Goal: Task Accomplishment & Management: Use online tool/utility

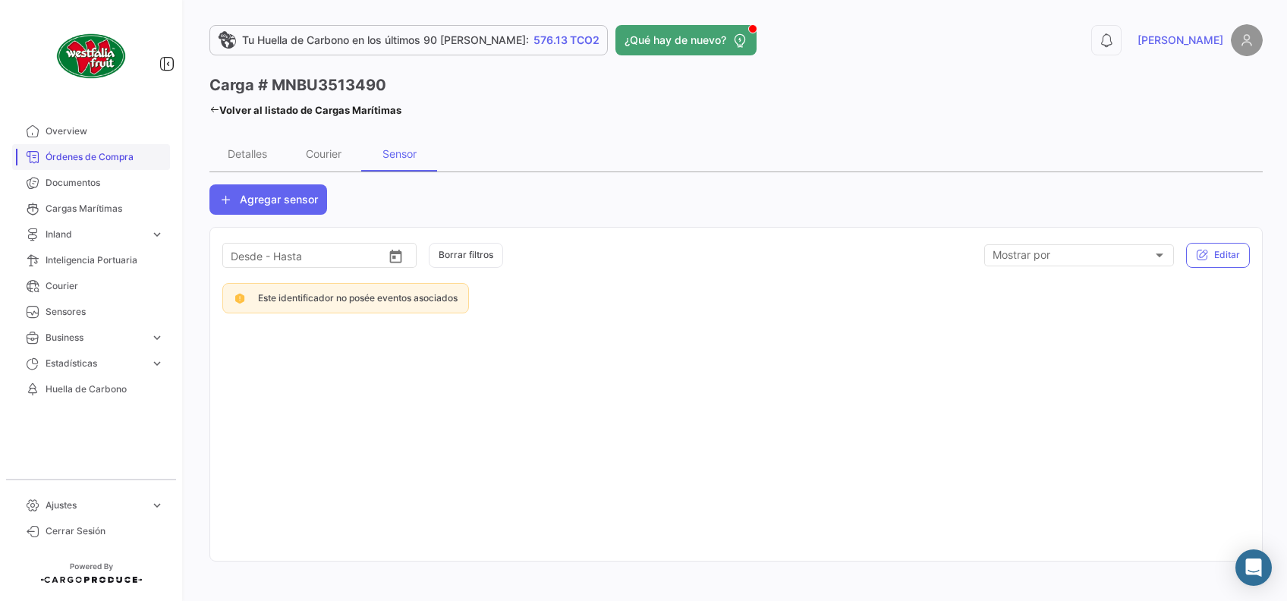
drag, startPoint x: 0, startPoint y: 0, endPoint x: 105, endPoint y: 159, distance: 190.7
click at [105, 159] on span "Órdenes de Compra" at bounding box center [105, 157] width 118 height 14
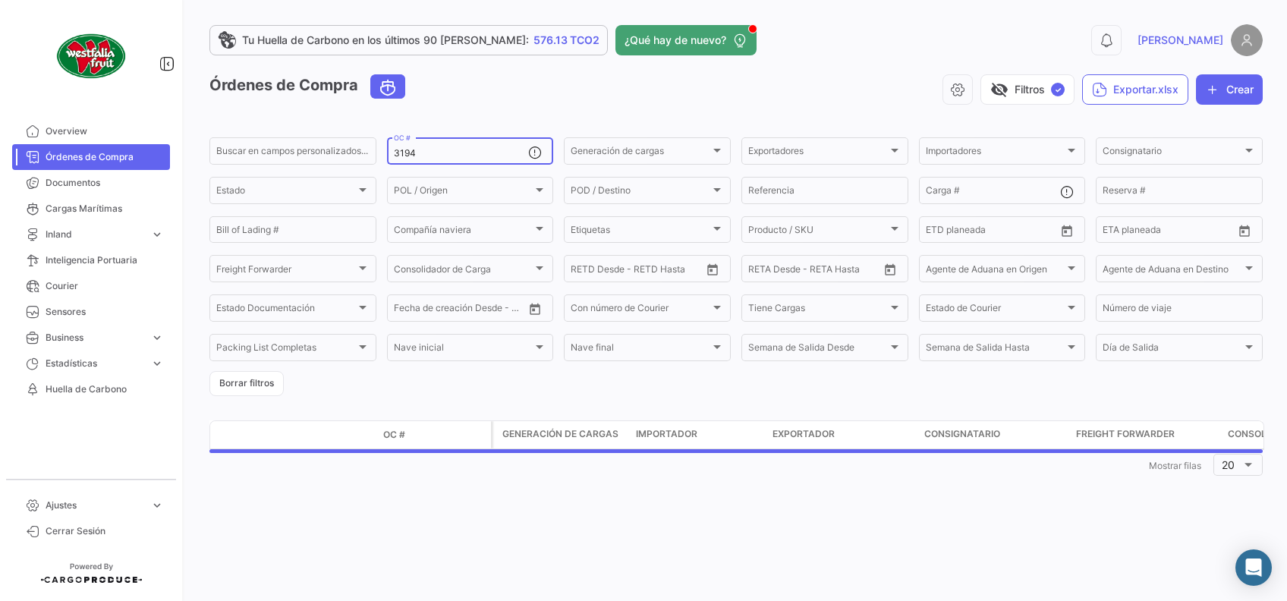
click at [497, 154] on input "3194" at bounding box center [461, 153] width 135 height 11
type input "3"
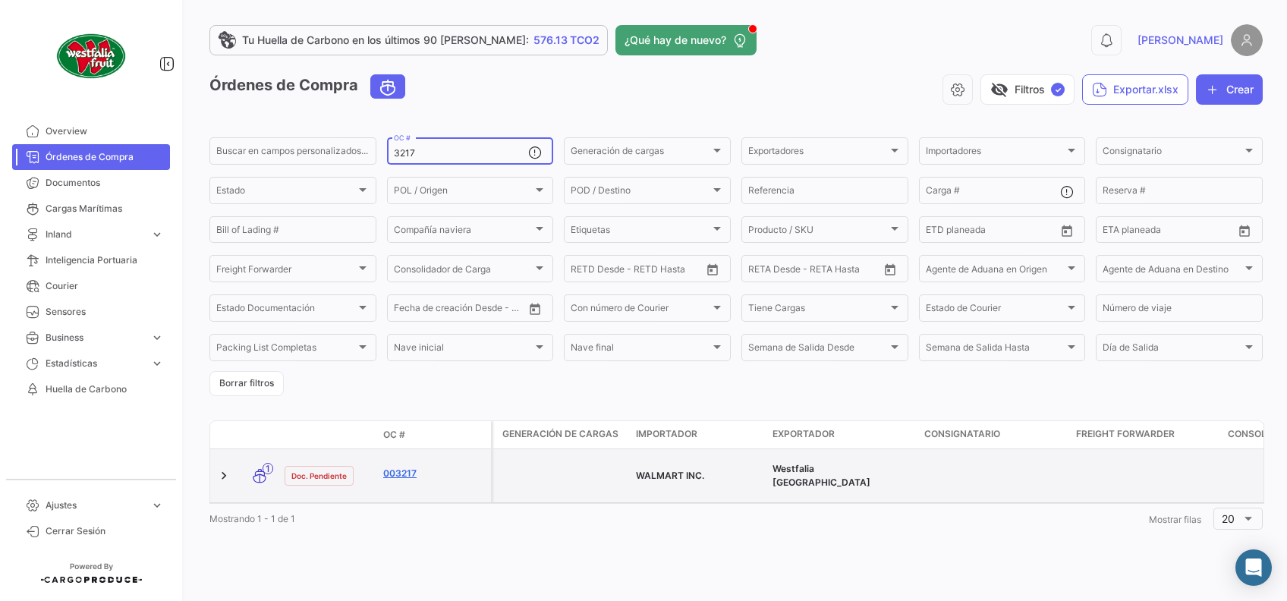
type input "3217"
click at [401, 467] on link "003217" at bounding box center [434, 474] width 102 height 14
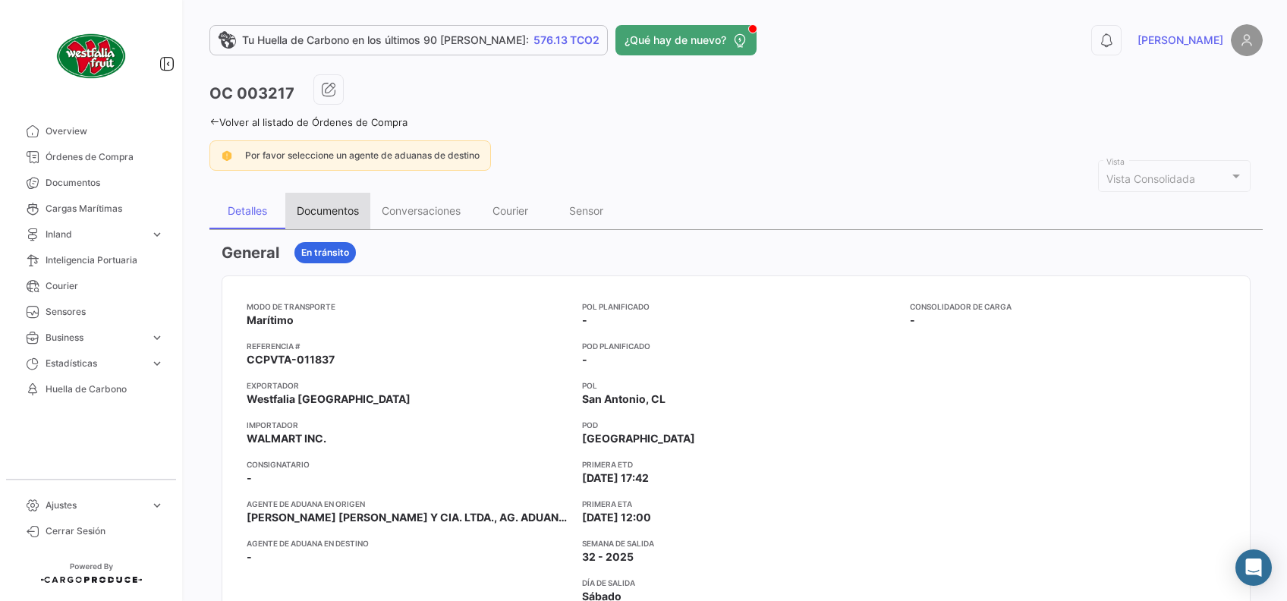
click at [365, 212] on div "Documentos" at bounding box center [327, 211] width 85 height 36
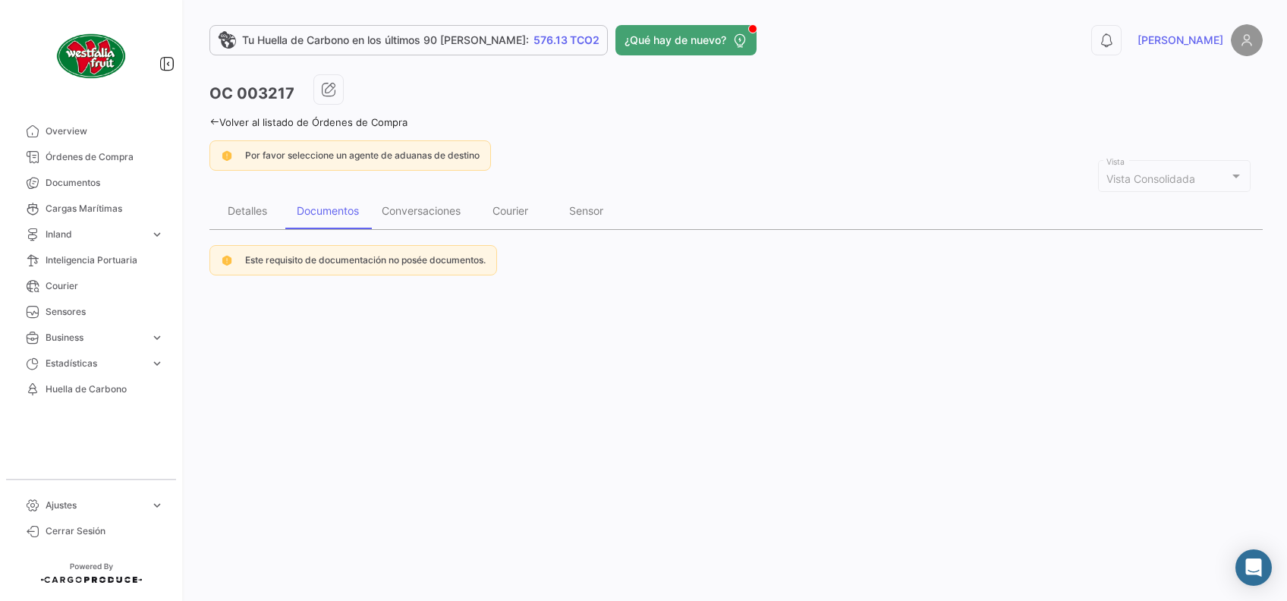
click at [211, 122] on icon at bounding box center [215, 122] width 10 height 10
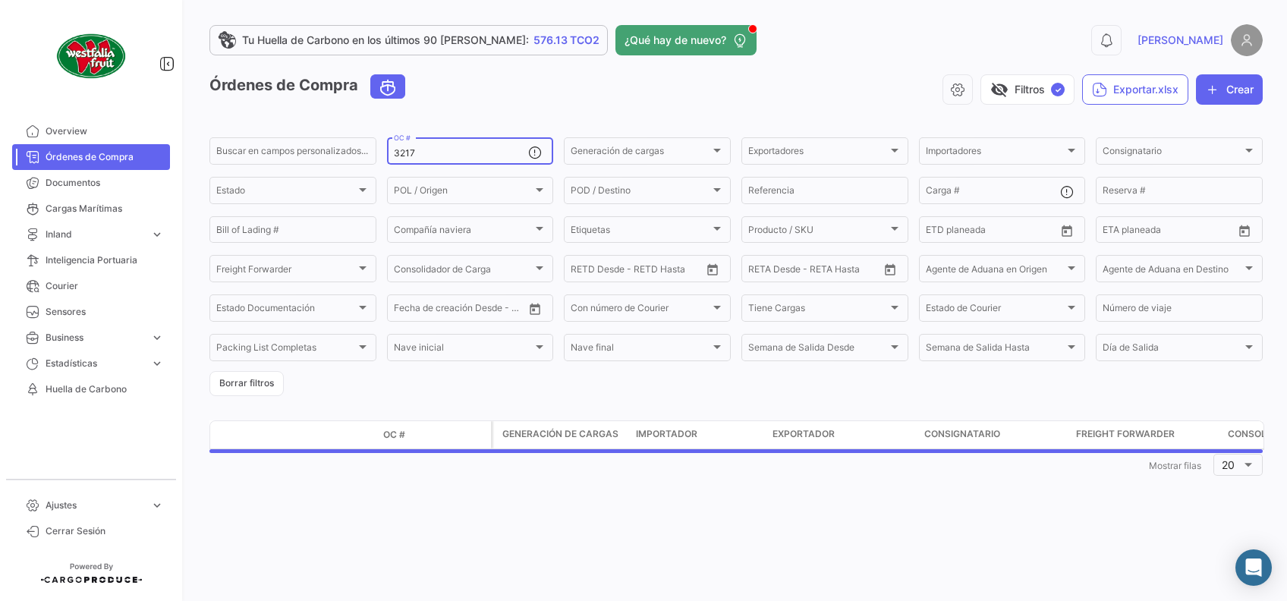
click at [443, 148] on input "3217" at bounding box center [461, 153] width 135 height 11
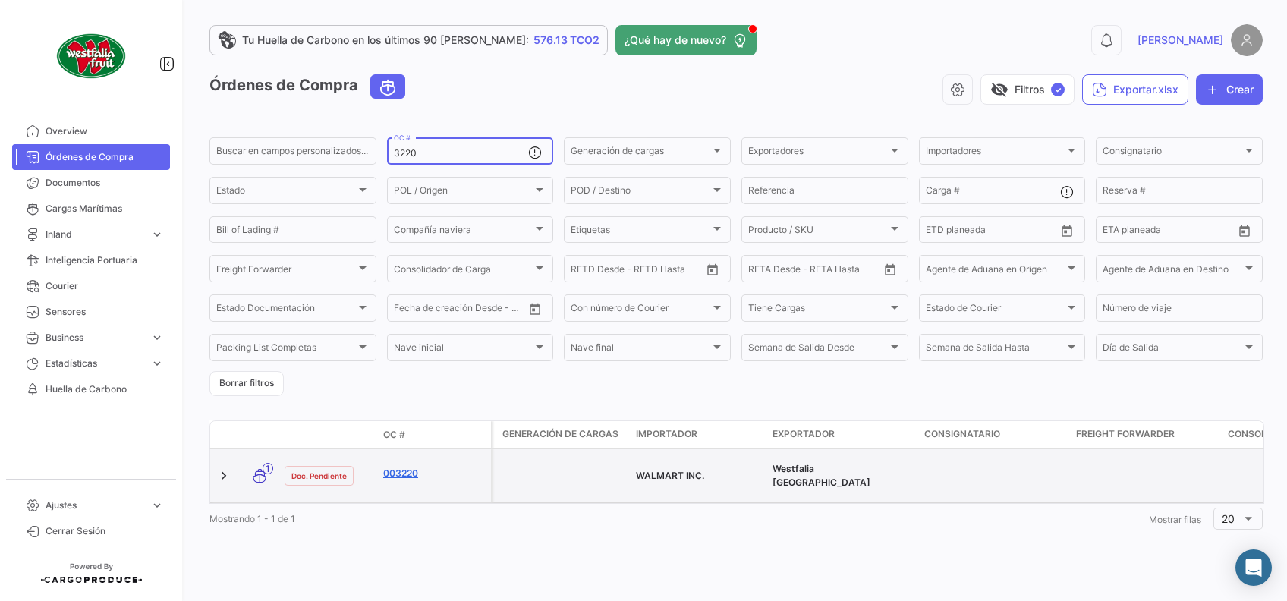
type input "3220"
click at [402, 468] on link "003220" at bounding box center [434, 474] width 102 height 14
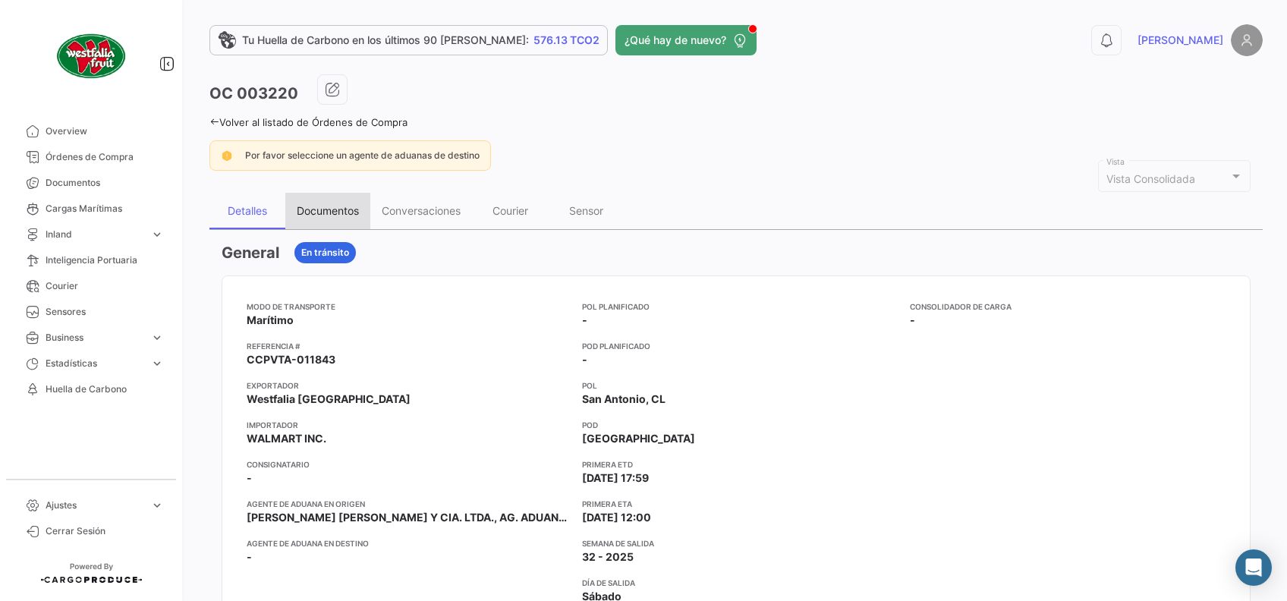
click at [346, 212] on div "Documentos" at bounding box center [328, 210] width 62 height 13
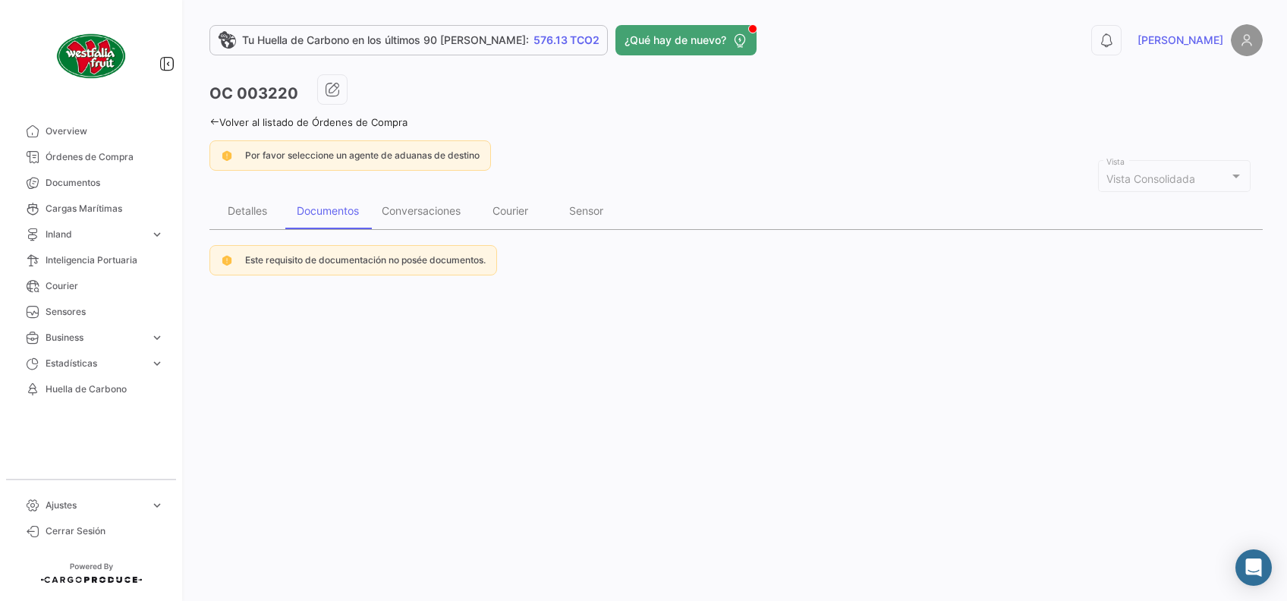
click at [218, 121] on icon at bounding box center [215, 122] width 10 height 10
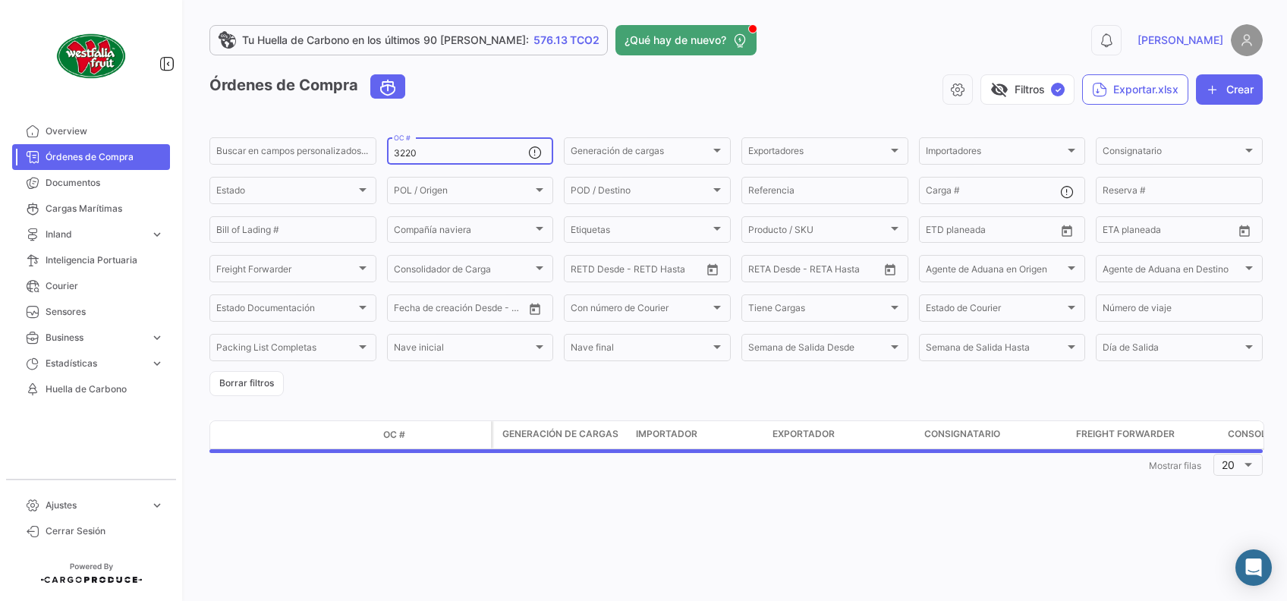
click at [462, 153] on input "3220" at bounding box center [461, 153] width 135 height 11
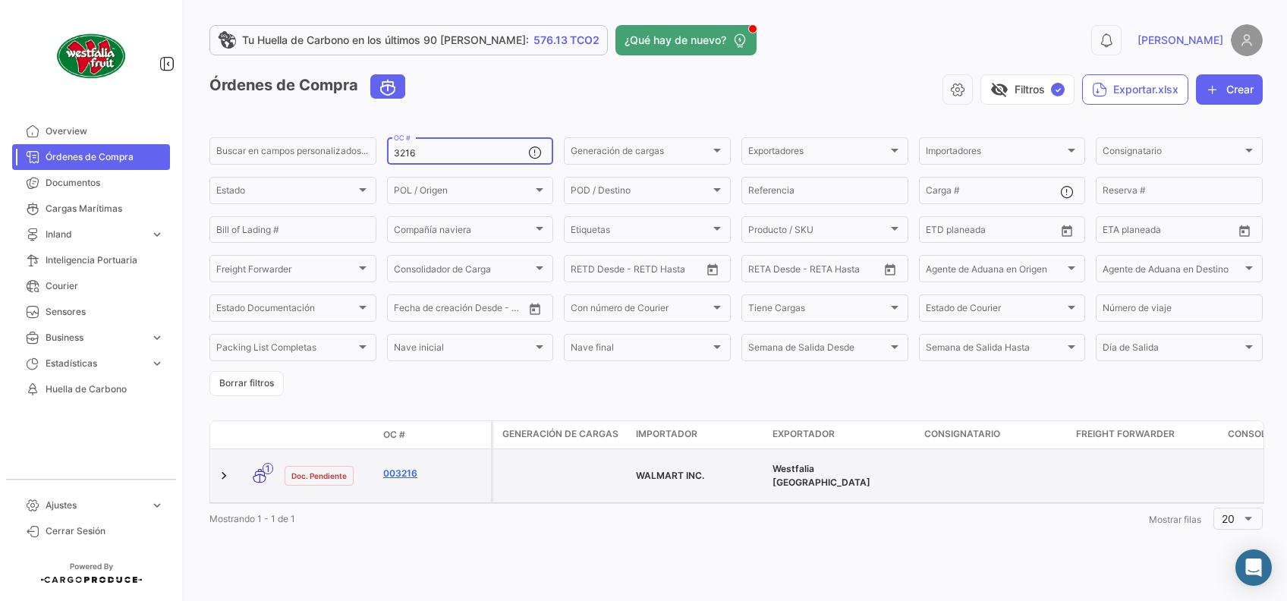
type input "3216"
click at [406, 467] on link "003216" at bounding box center [434, 474] width 102 height 14
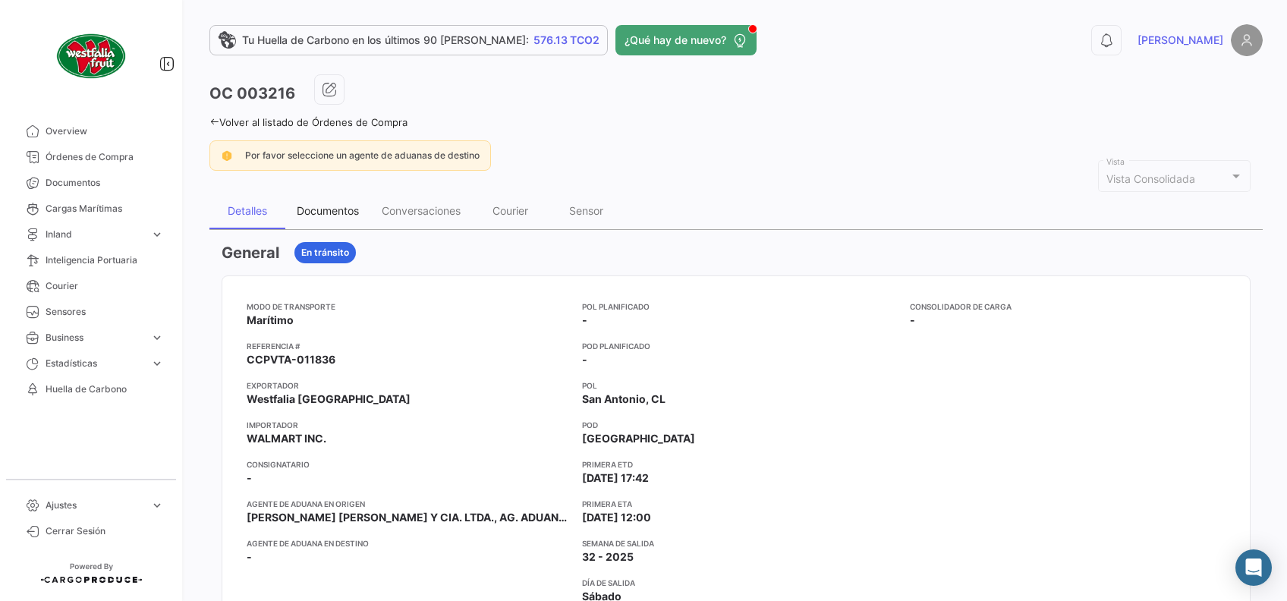
click at [341, 213] on div "Documentos" at bounding box center [328, 210] width 62 height 13
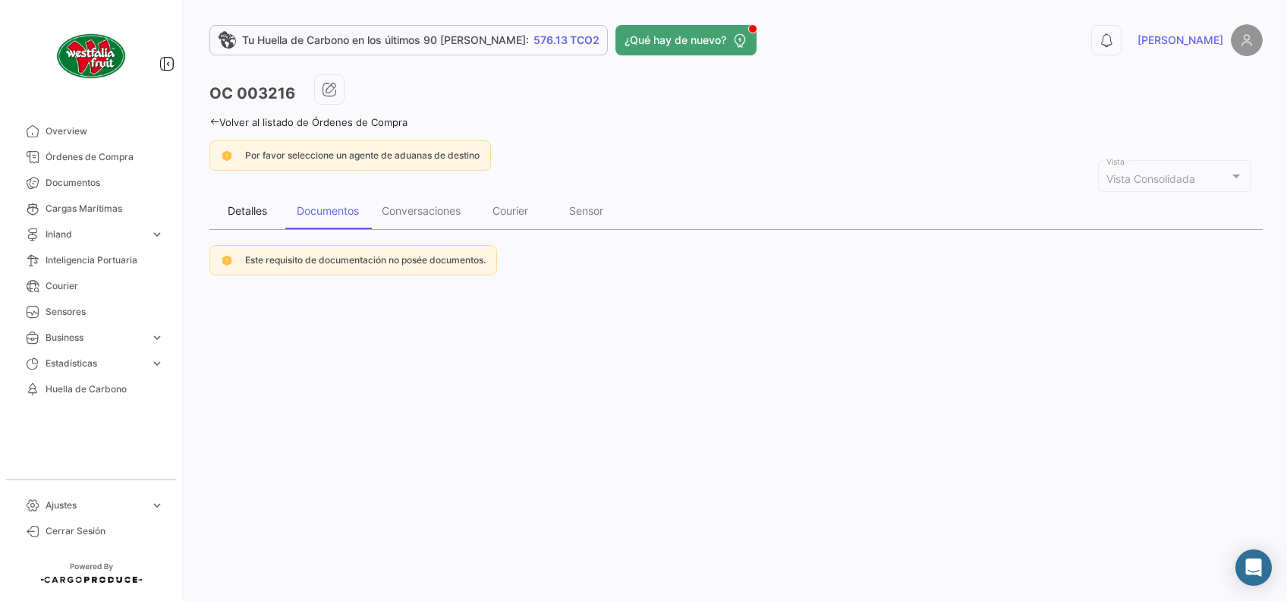
click at [266, 219] on div "Detalles" at bounding box center [248, 211] width 76 height 36
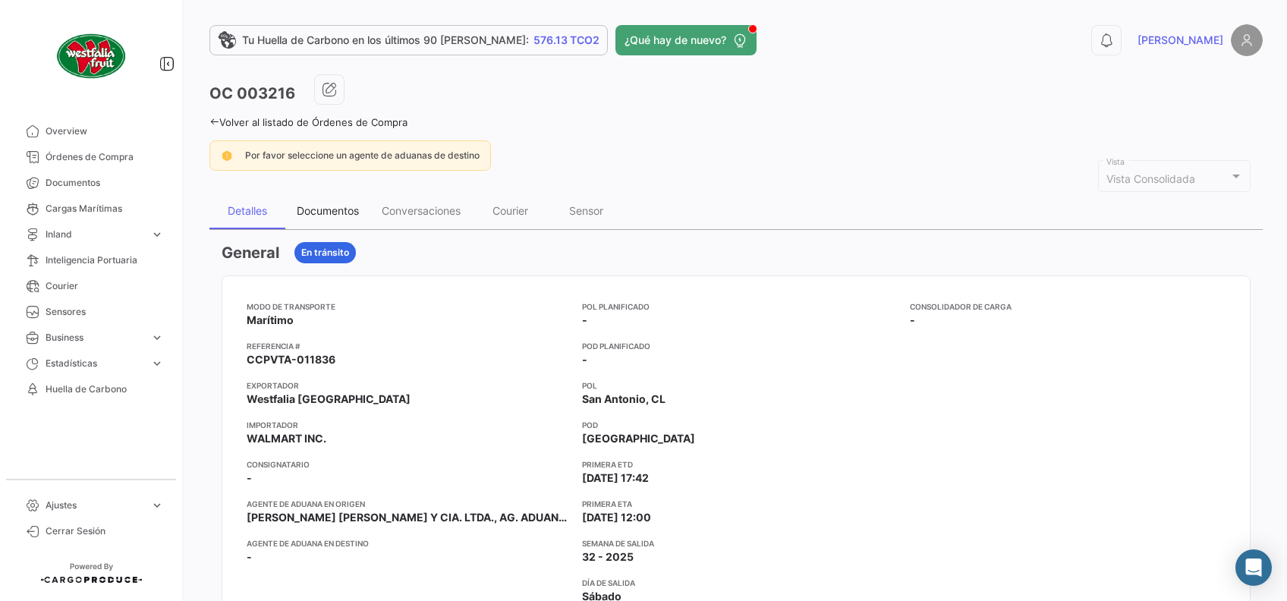
click at [322, 218] on div "Documentos" at bounding box center [327, 211] width 85 height 36
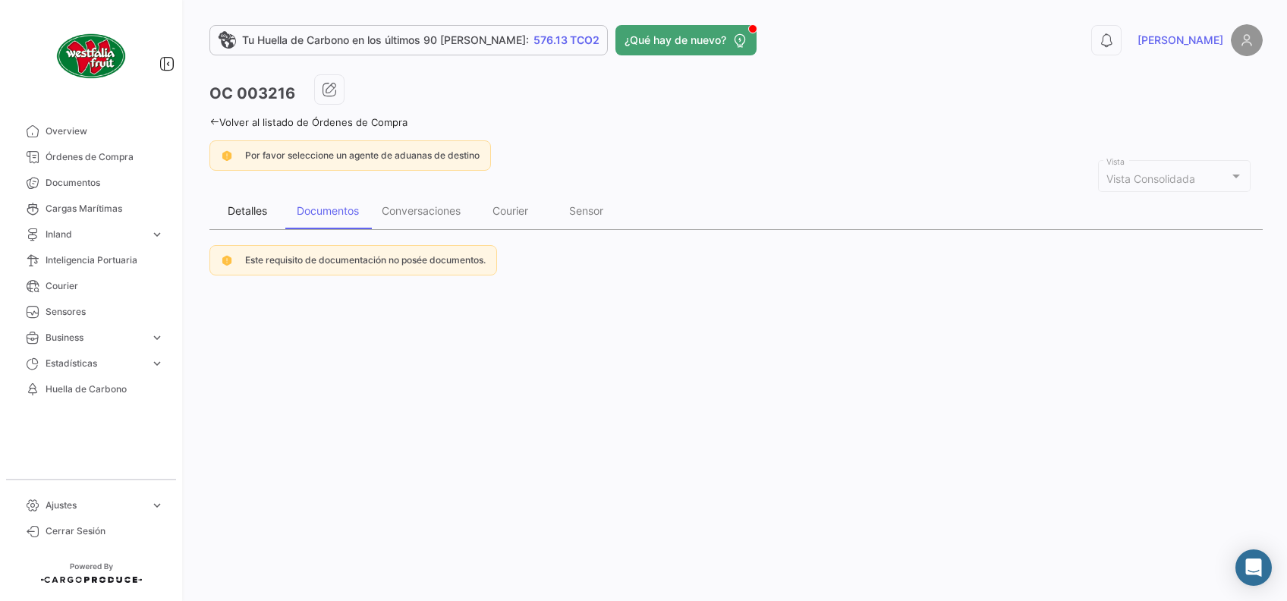
click at [243, 206] on div "Detalles" at bounding box center [247, 210] width 39 height 13
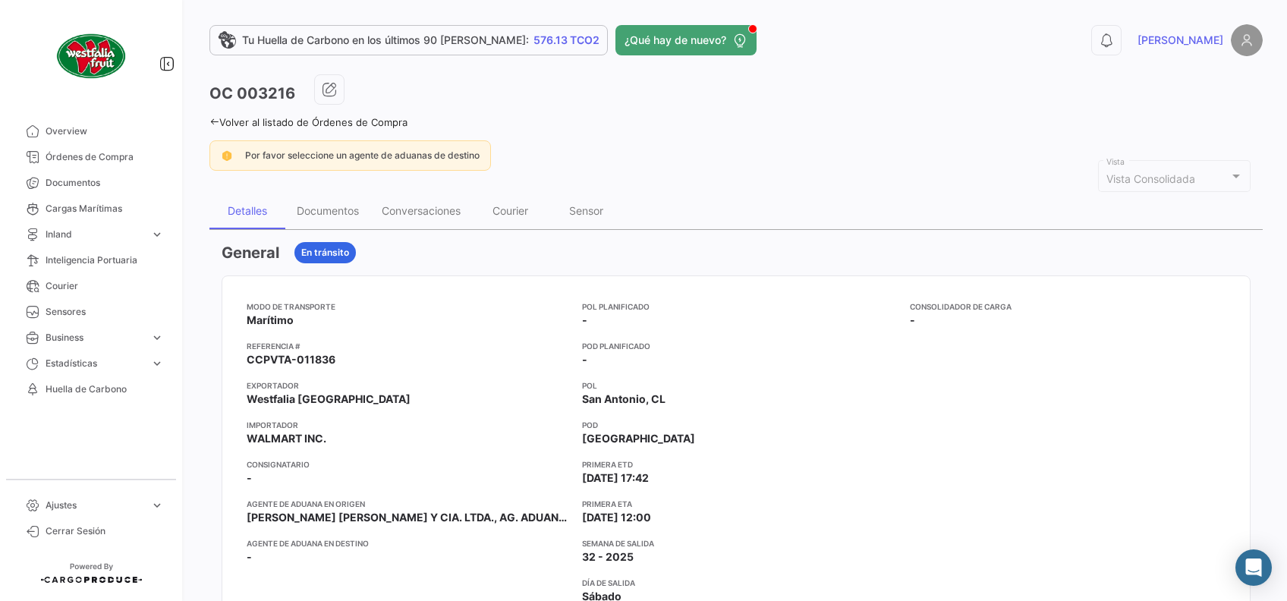
click at [206, 121] on div "Tu Huella de Carbono en los últimos 90 [PERSON_NAME]: 576.13 TCO2 ¿Qué hay de n…" at bounding box center [736, 300] width 1102 height 601
click at [209, 121] on div "Tu Huella de Carbono en los últimos 90 [PERSON_NAME]: 576.13 TCO2 ¿Qué hay de n…" at bounding box center [736, 300] width 1102 height 601
click at [215, 120] on icon at bounding box center [215, 122] width 10 height 10
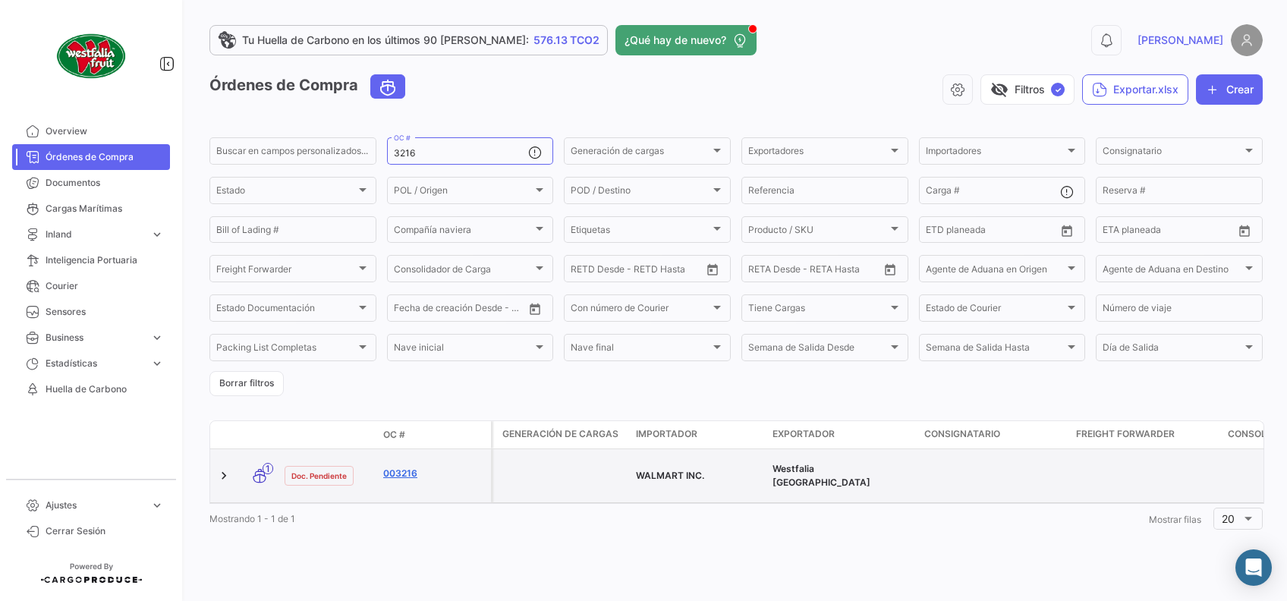
click at [400, 471] on link "003216" at bounding box center [434, 474] width 102 height 14
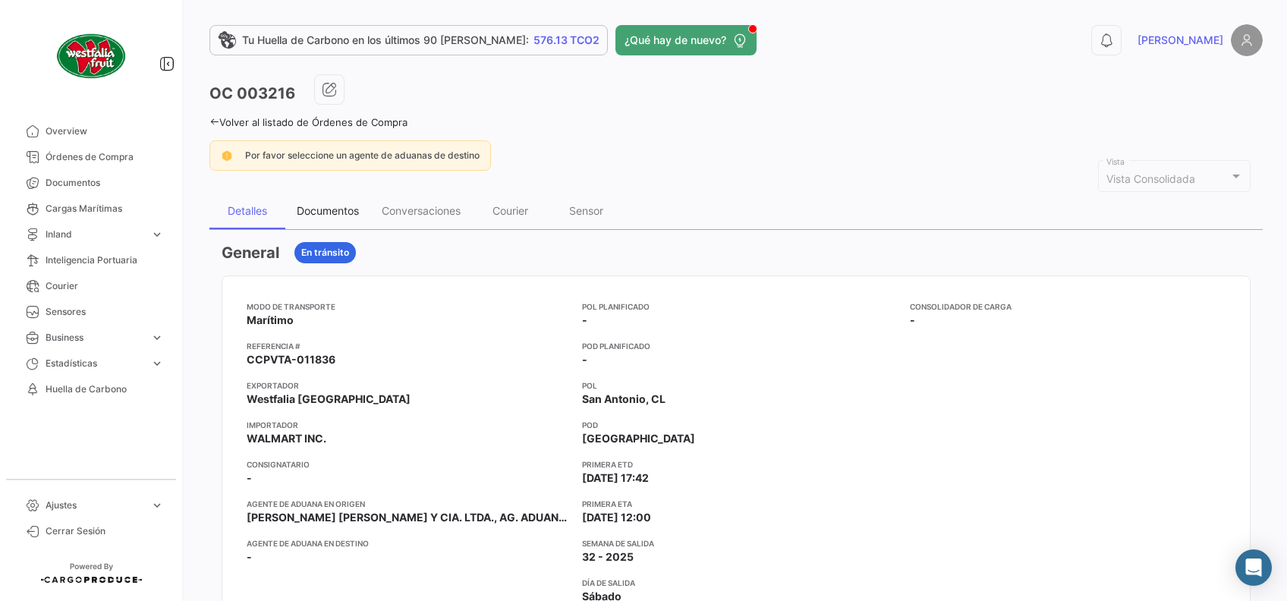
click at [322, 214] on div "Documentos" at bounding box center [328, 210] width 62 height 13
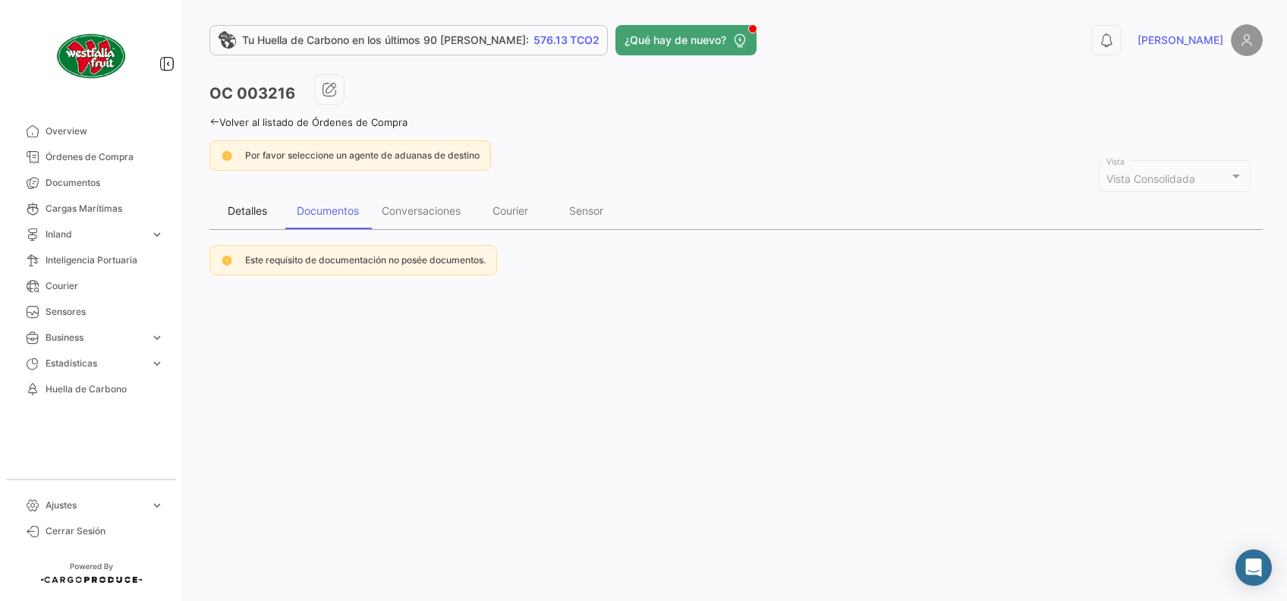
click at [257, 216] on div "Detalles" at bounding box center [247, 210] width 39 height 13
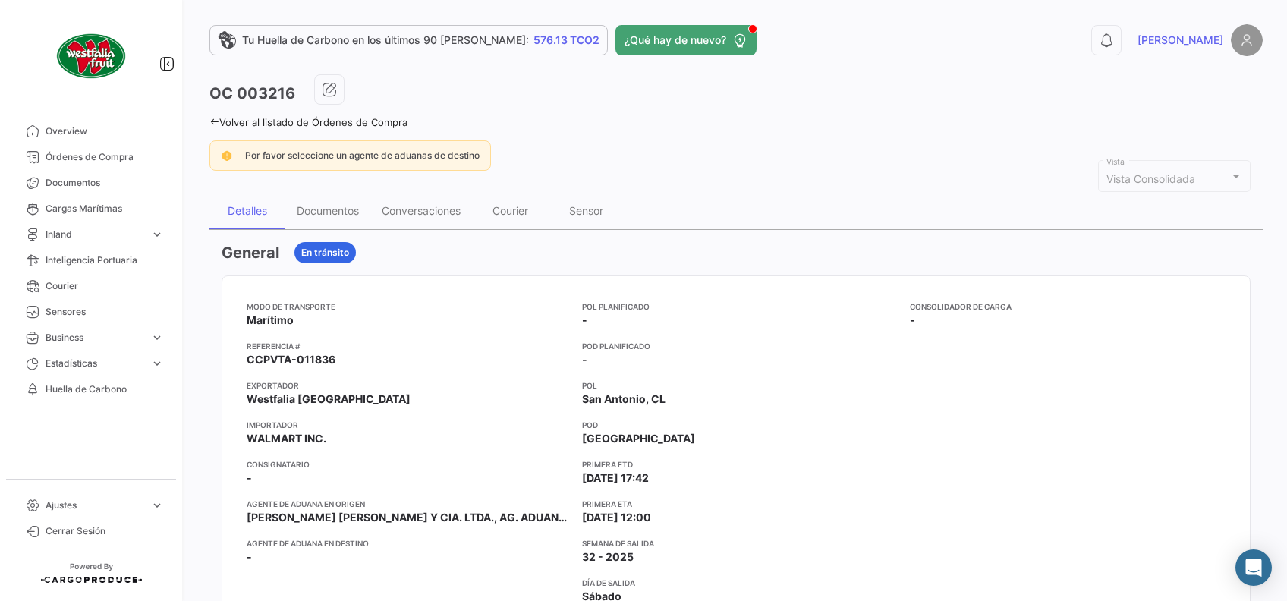
click at [210, 123] on icon at bounding box center [215, 122] width 10 height 10
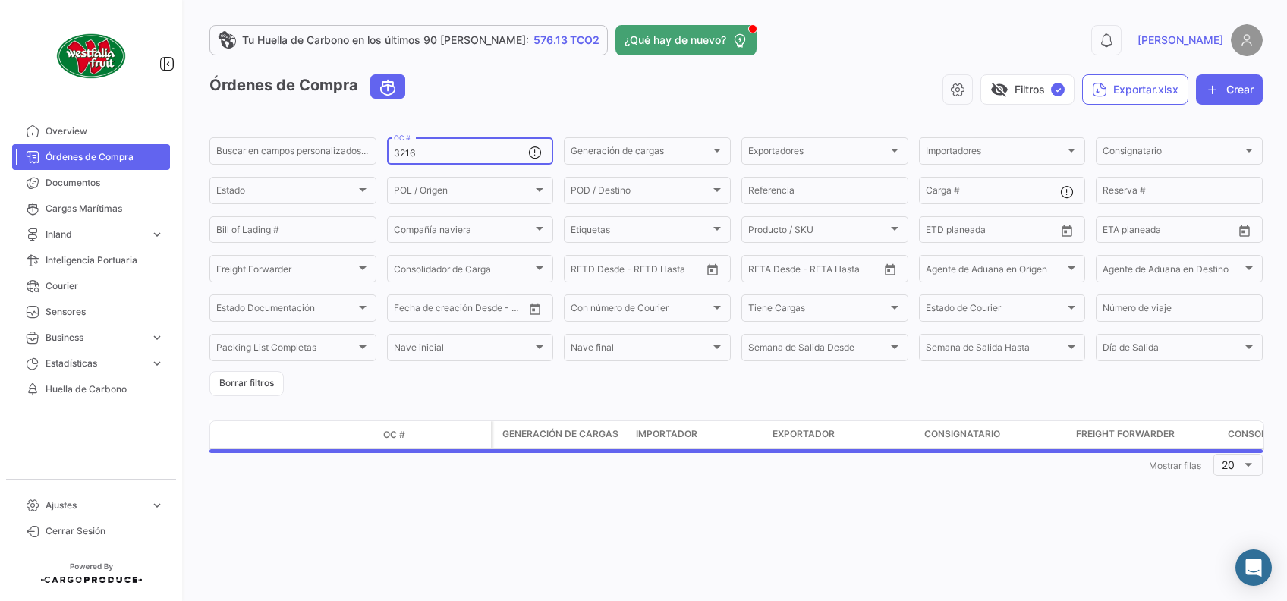
click at [453, 150] on input "3216" at bounding box center [461, 153] width 135 height 11
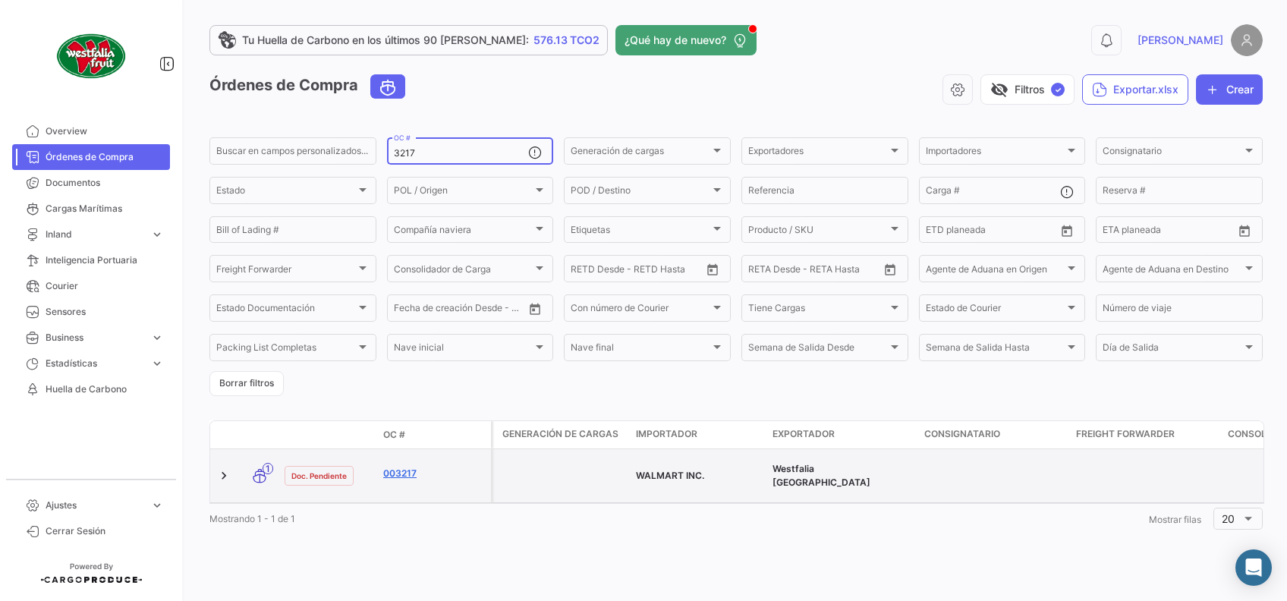
type input "3217"
click at [383, 473] on link "003217" at bounding box center [434, 474] width 102 height 14
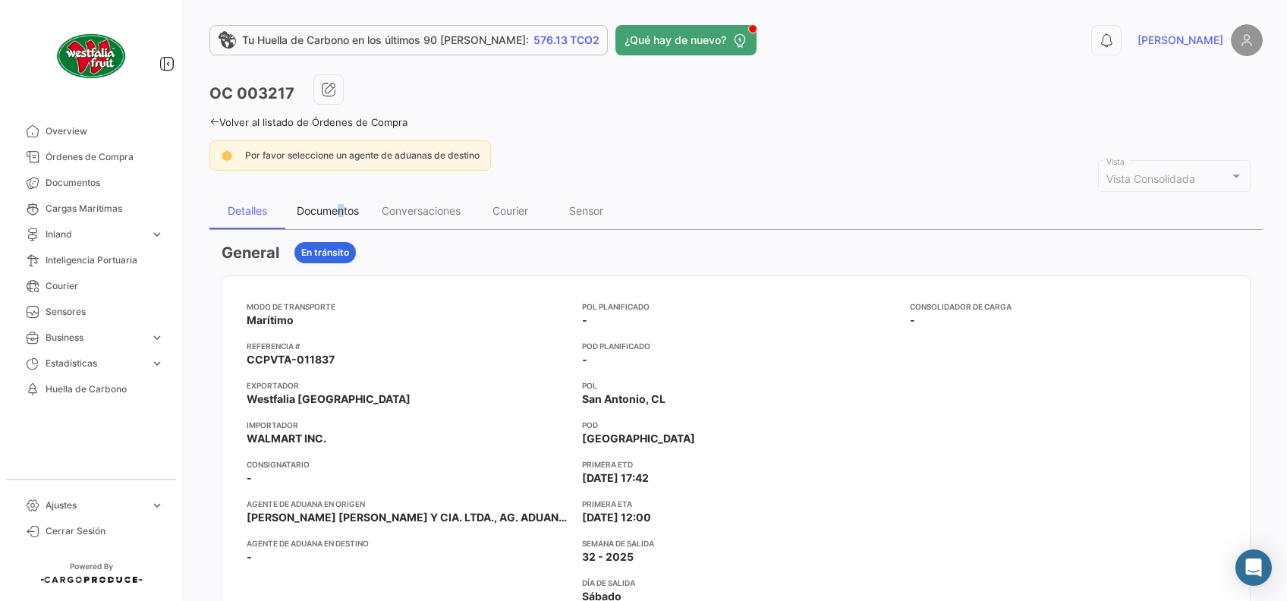
click at [341, 207] on div "Documentos" at bounding box center [328, 210] width 62 height 13
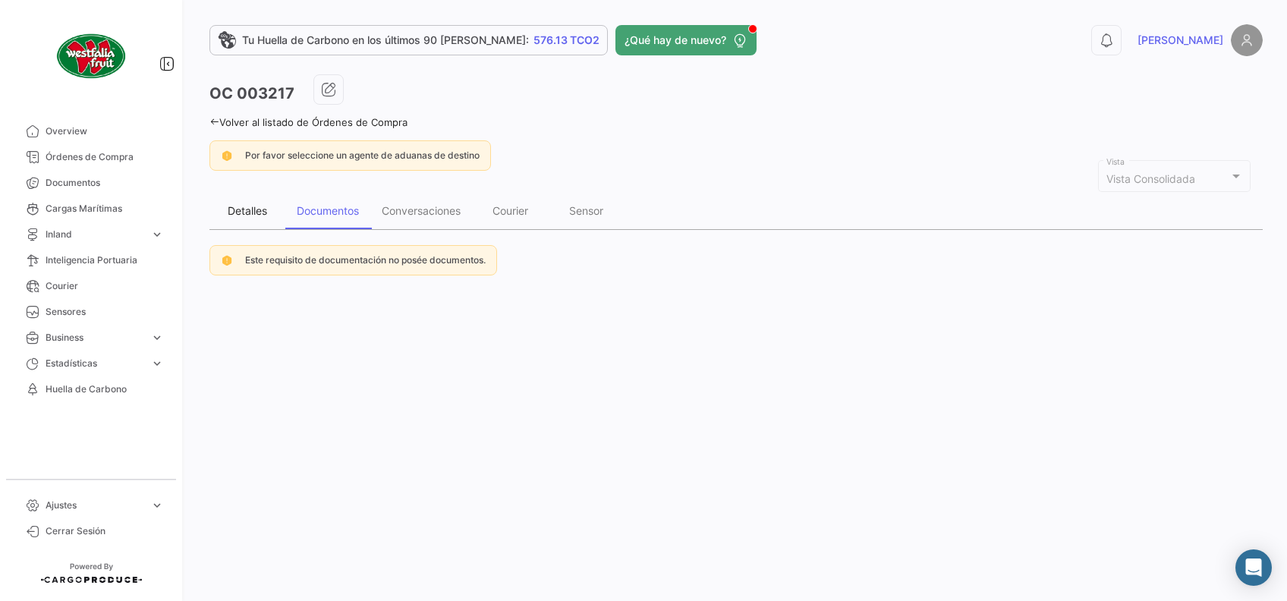
drag, startPoint x: 341, startPoint y: 207, endPoint x: 266, endPoint y: 214, distance: 75.5
click at [266, 214] on div "Detalles" at bounding box center [247, 210] width 39 height 13
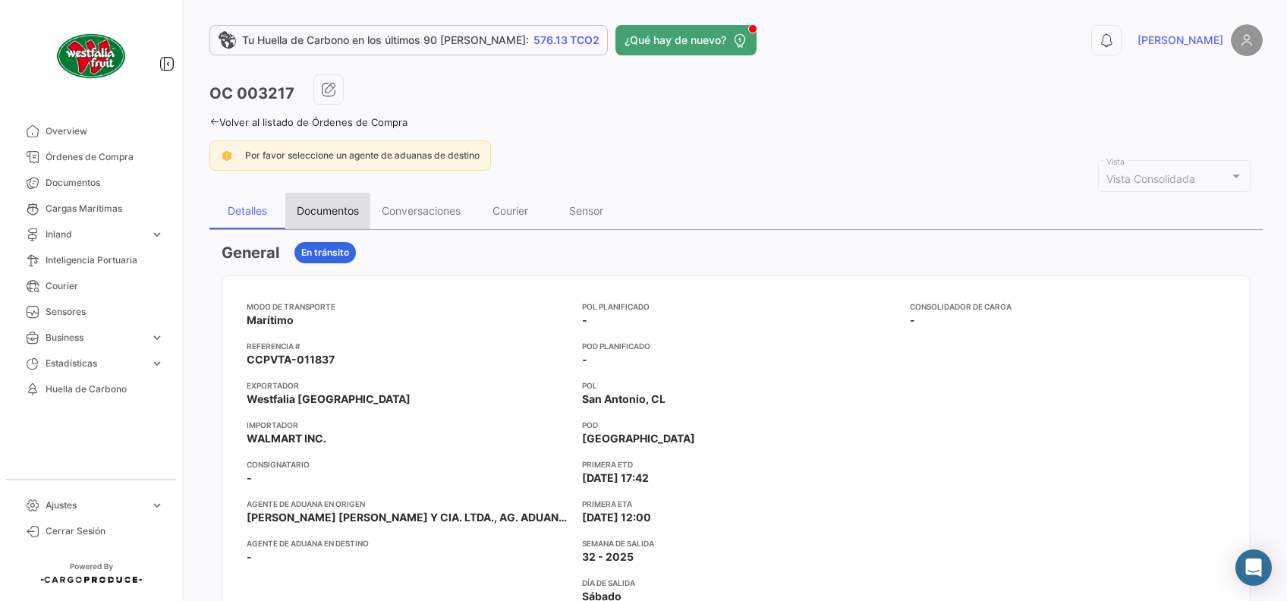
click at [327, 210] on div "Documentos" at bounding box center [328, 210] width 62 height 13
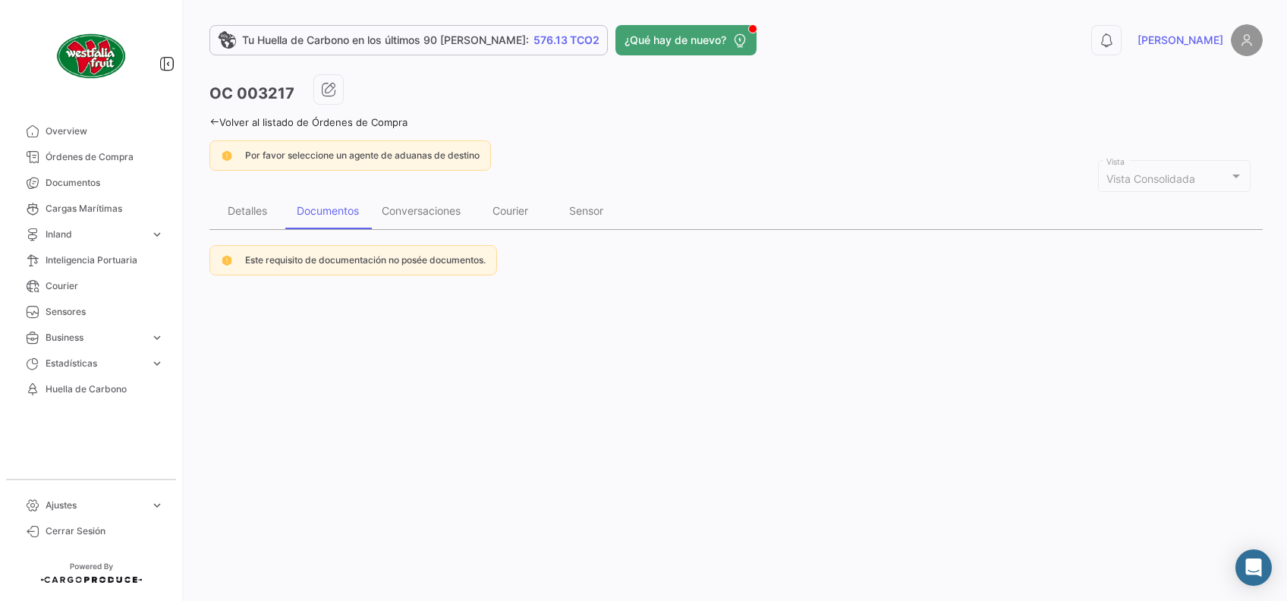
click at [221, 120] on link "Volver al listado de Órdenes de Compra" at bounding box center [309, 122] width 198 height 12
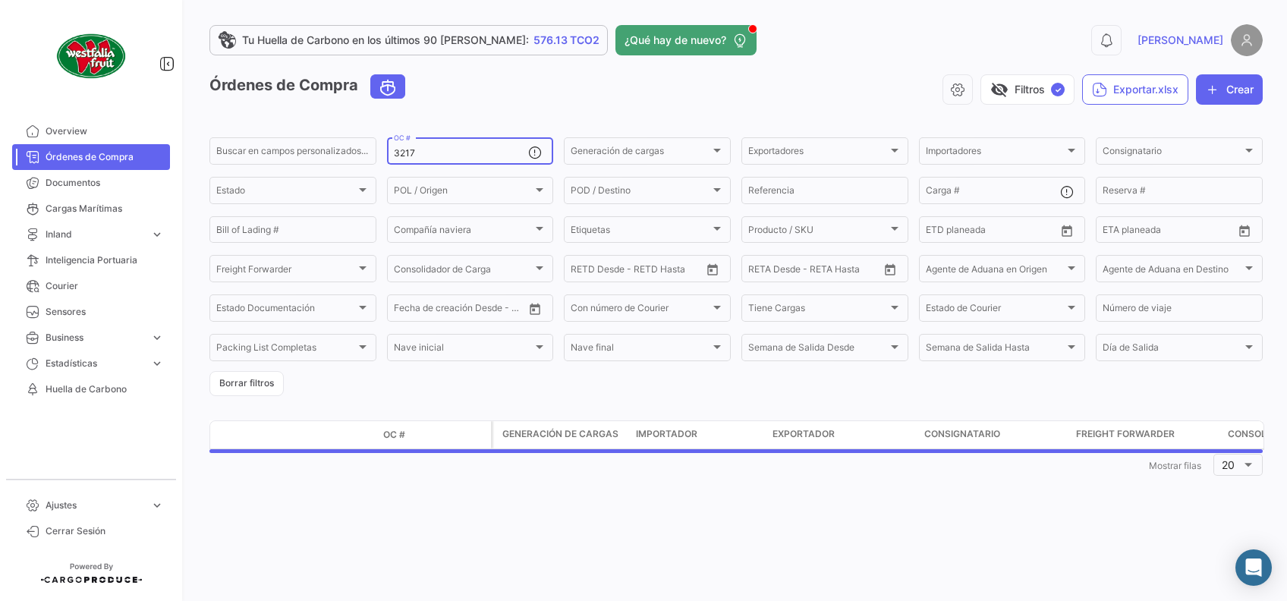
click at [455, 152] on input "3217" at bounding box center [461, 153] width 135 height 11
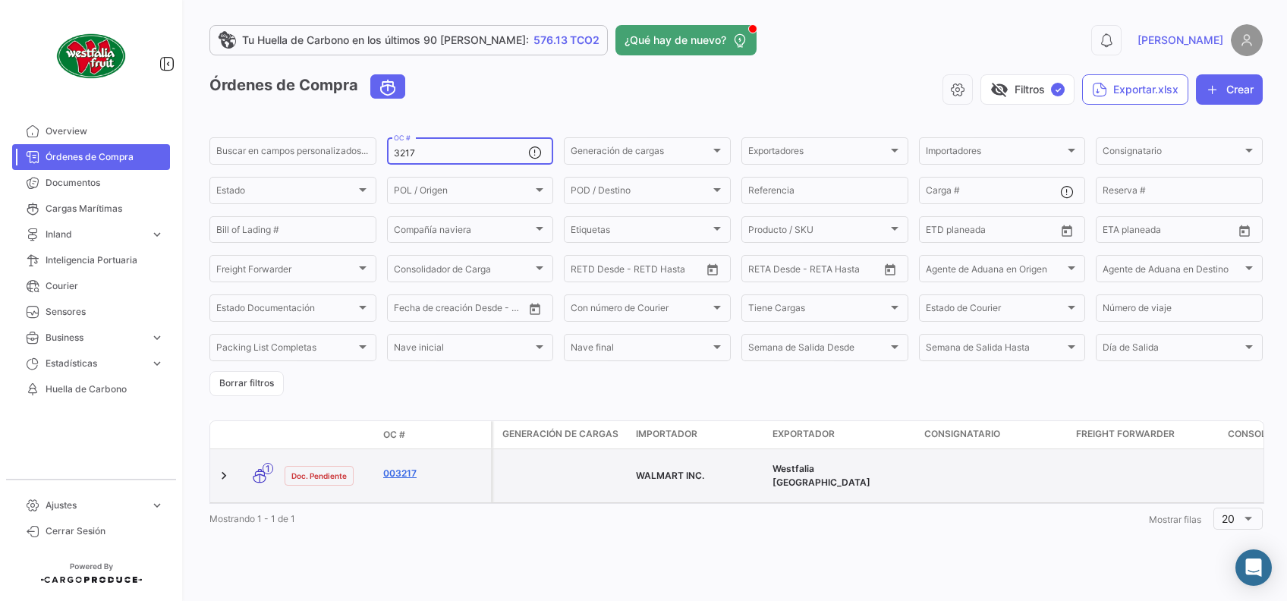
click at [412, 468] on link "003217" at bounding box center [434, 474] width 102 height 14
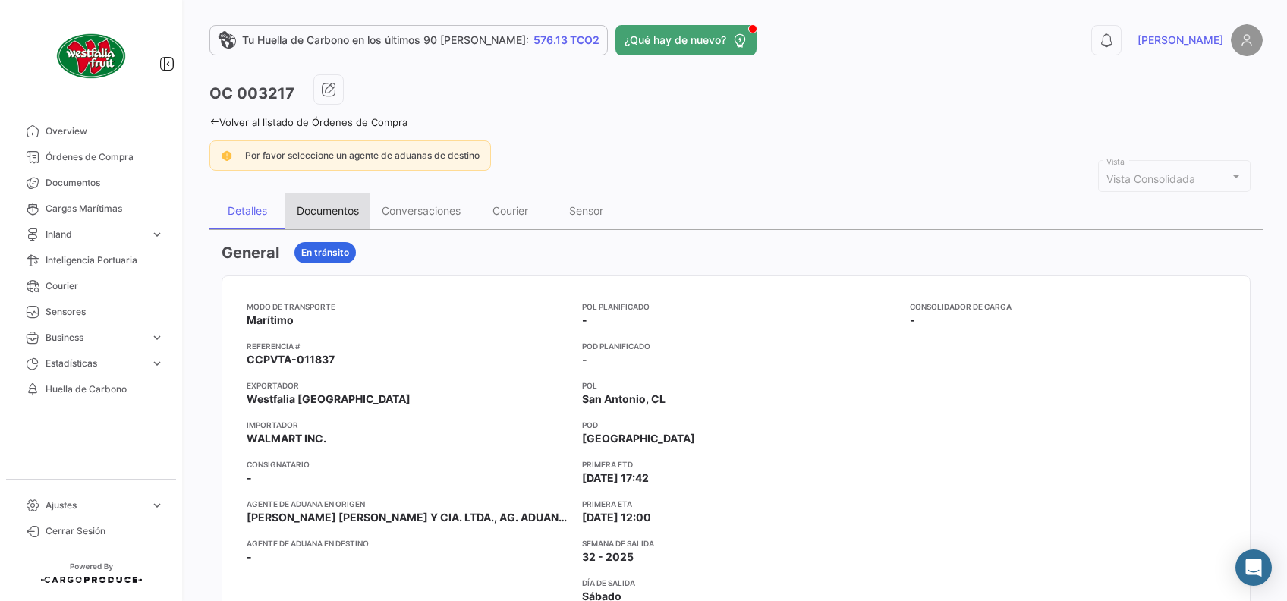
click at [322, 213] on div "Documentos" at bounding box center [328, 210] width 62 height 13
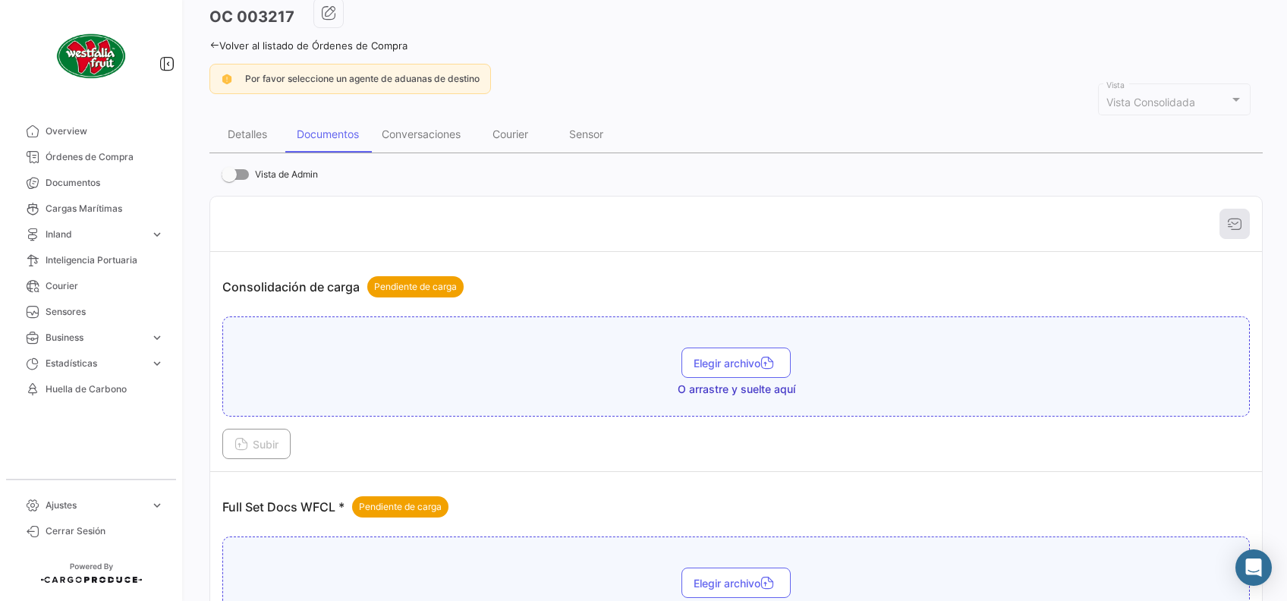
scroll to position [304, 0]
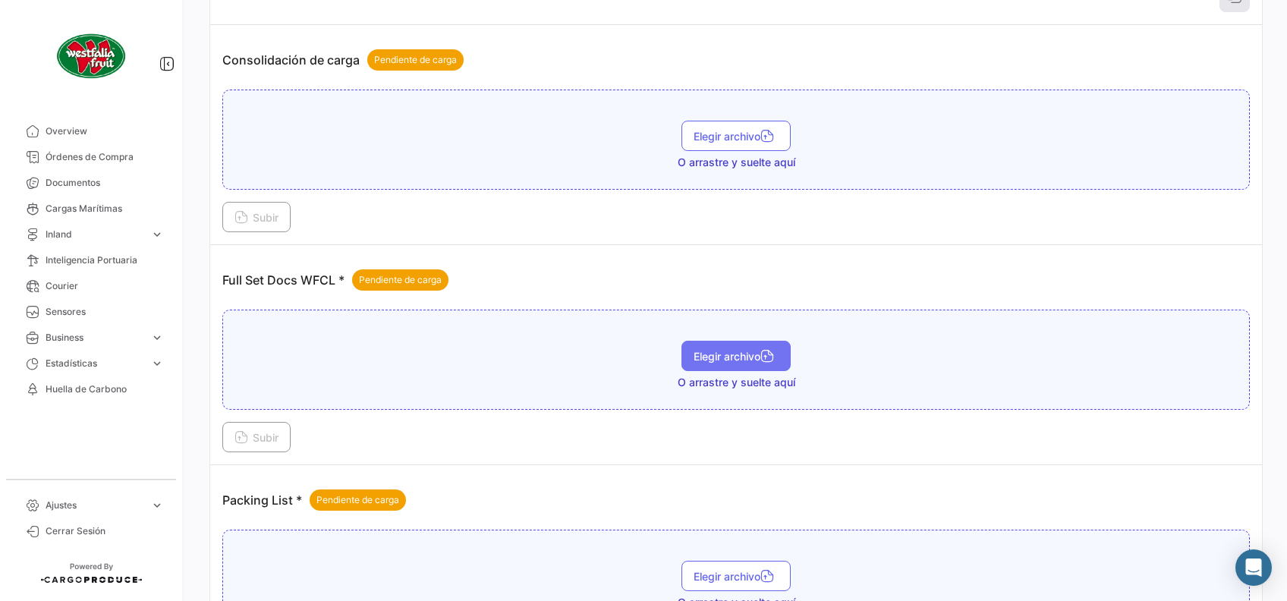
click at [732, 354] on span "Elegir archivo" at bounding box center [736, 356] width 85 height 13
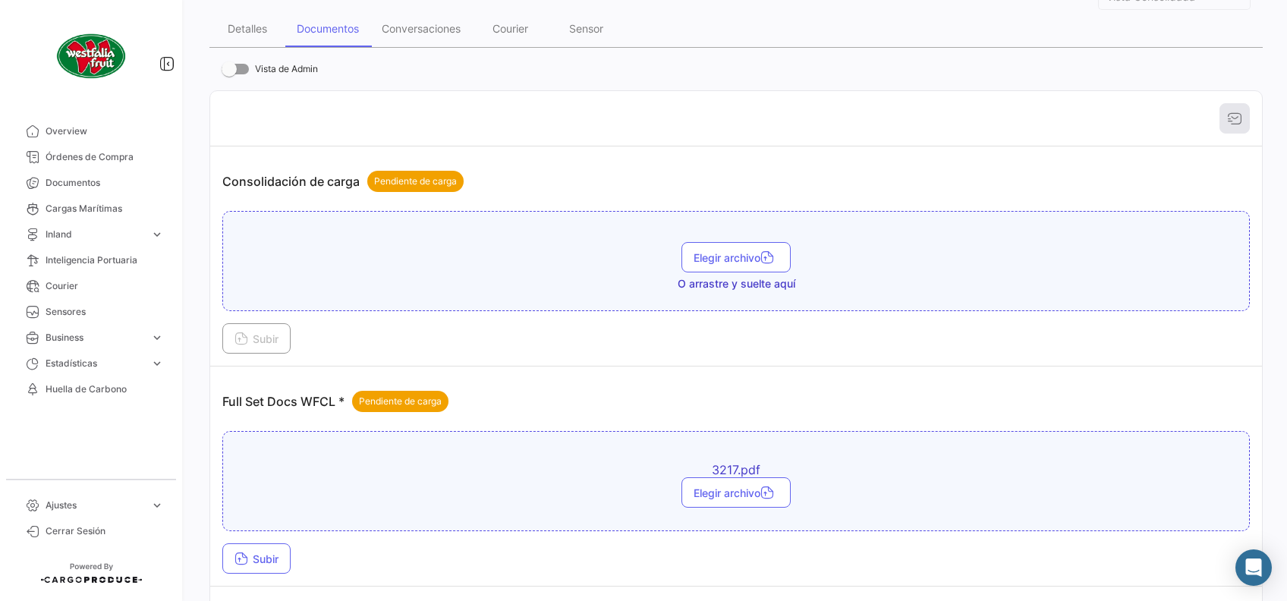
scroll to position [405, 0]
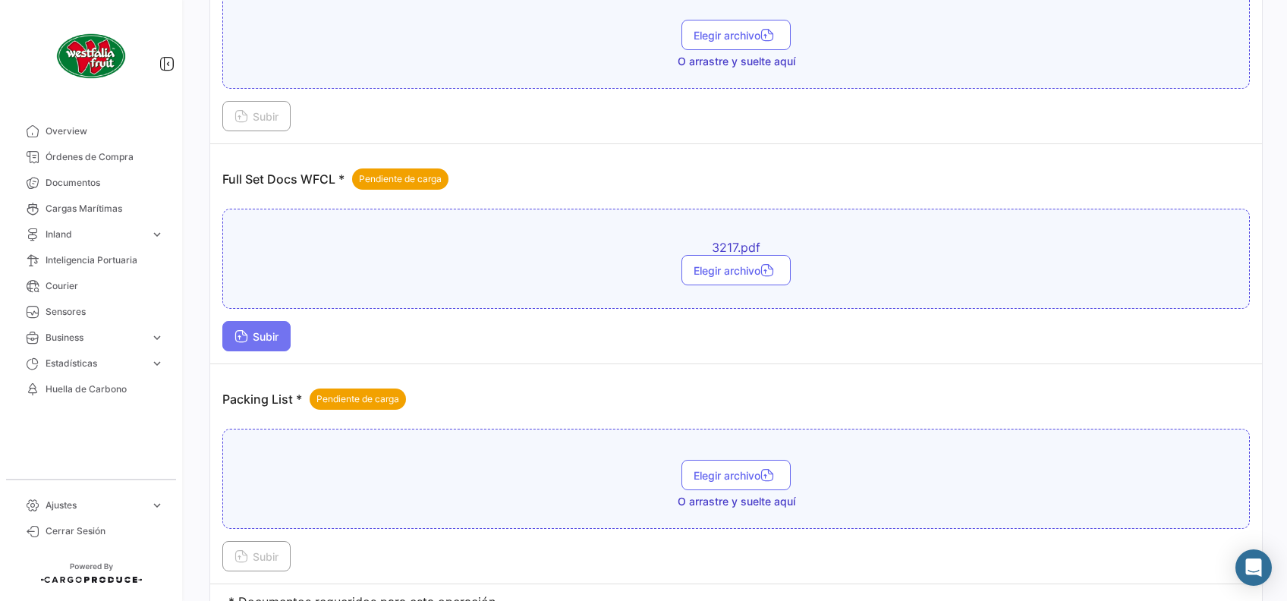
click at [263, 338] on span "Subir" at bounding box center [257, 336] width 44 height 13
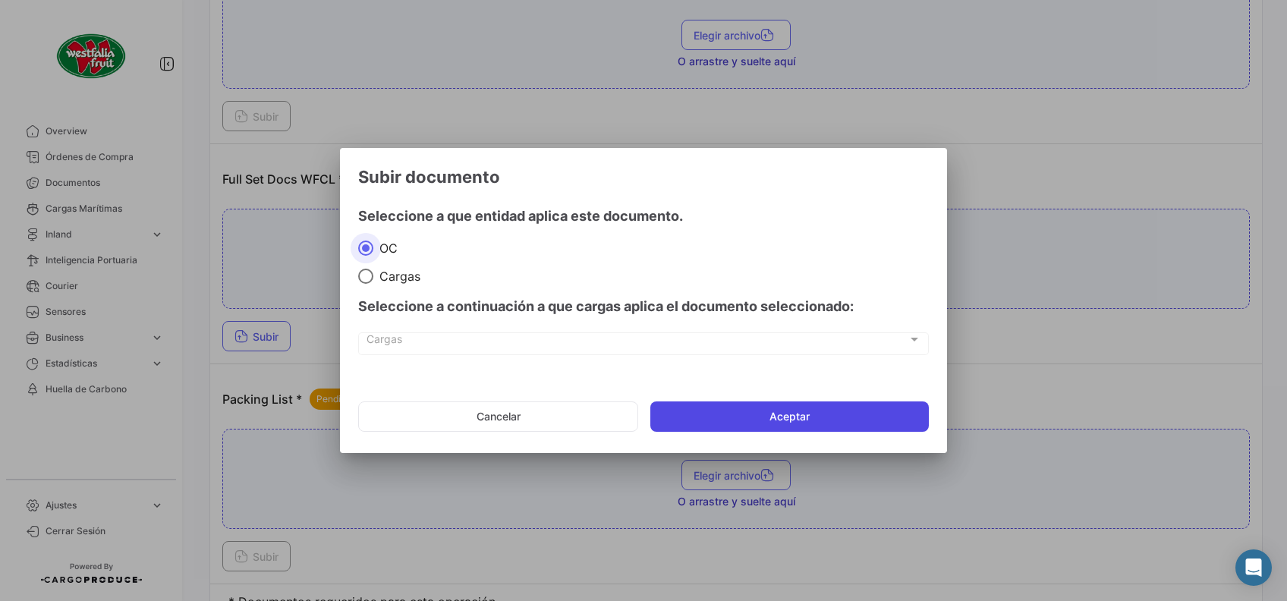
click at [704, 411] on button "Aceptar" at bounding box center [790, 417] width 279 height 30
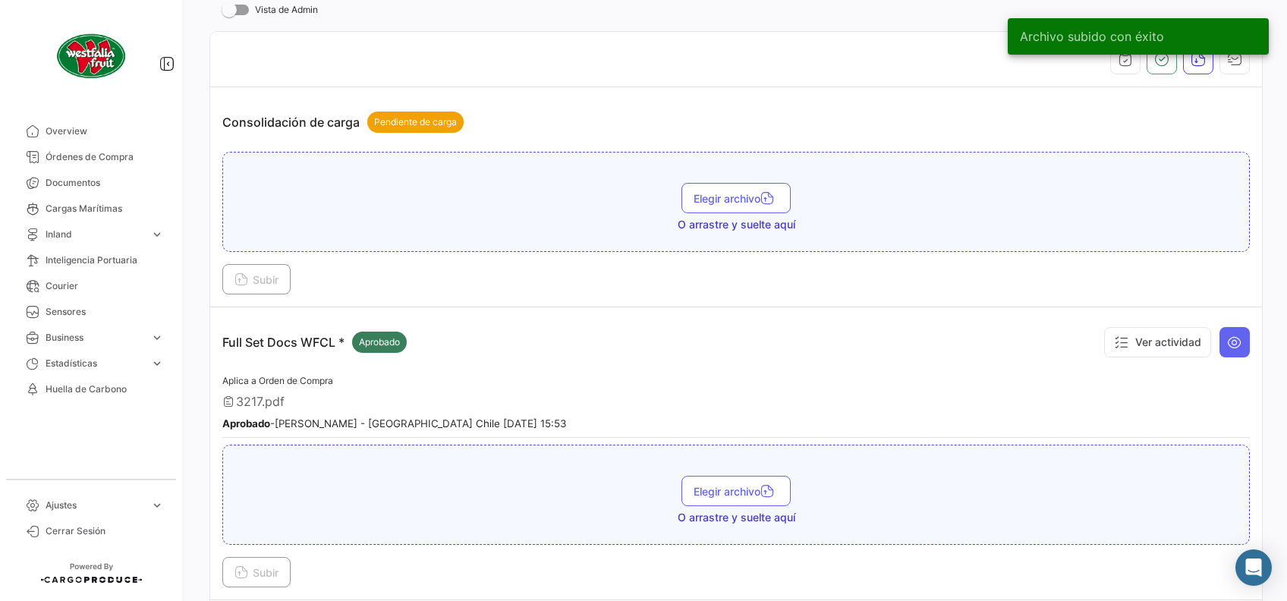
scroll to position [101, 0]
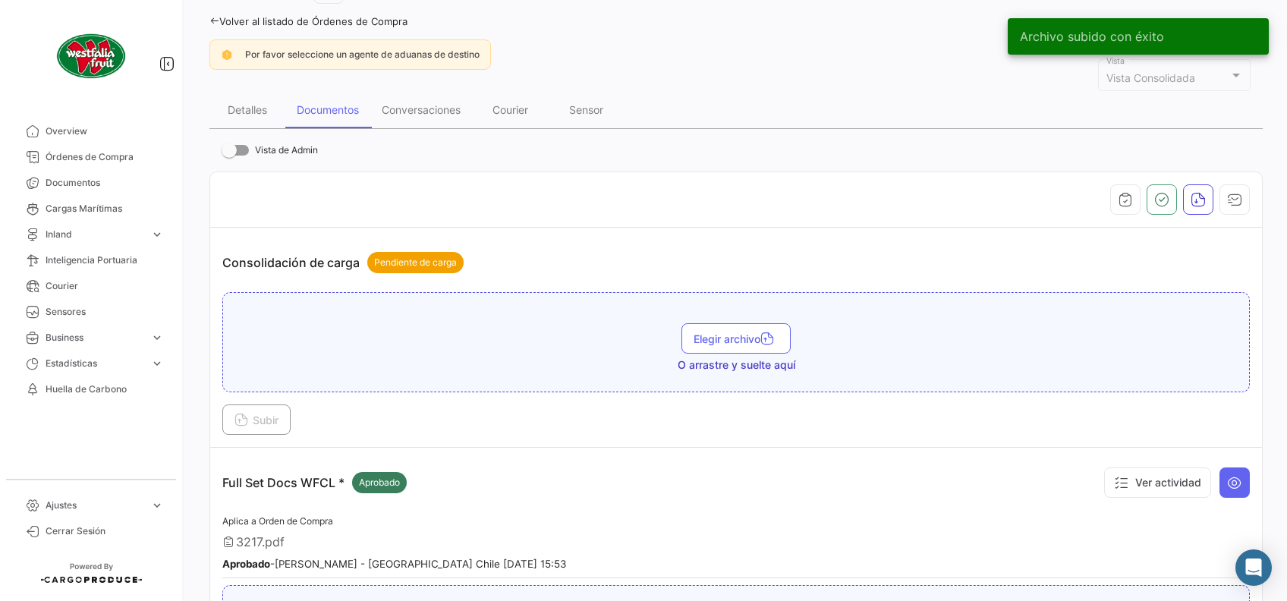
click at [219, 20] on icon at bounding box center [215, 21] width 10 height 10
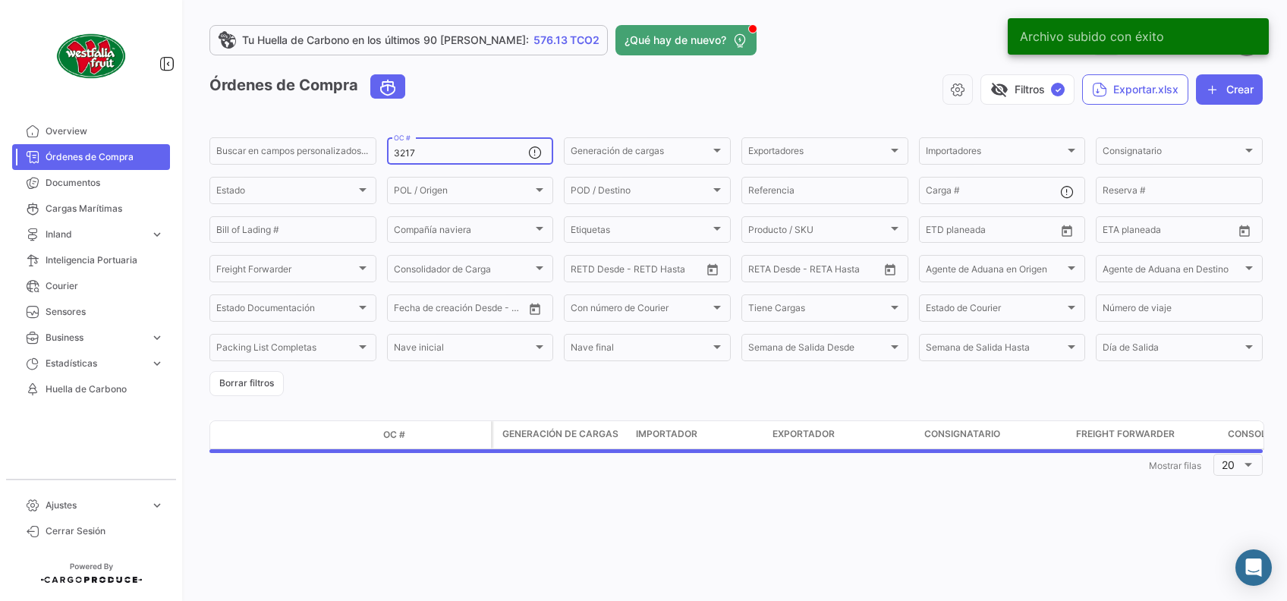
click at [515, 155] on input "3217" at bounding box center [461, 153] width 135 height 11
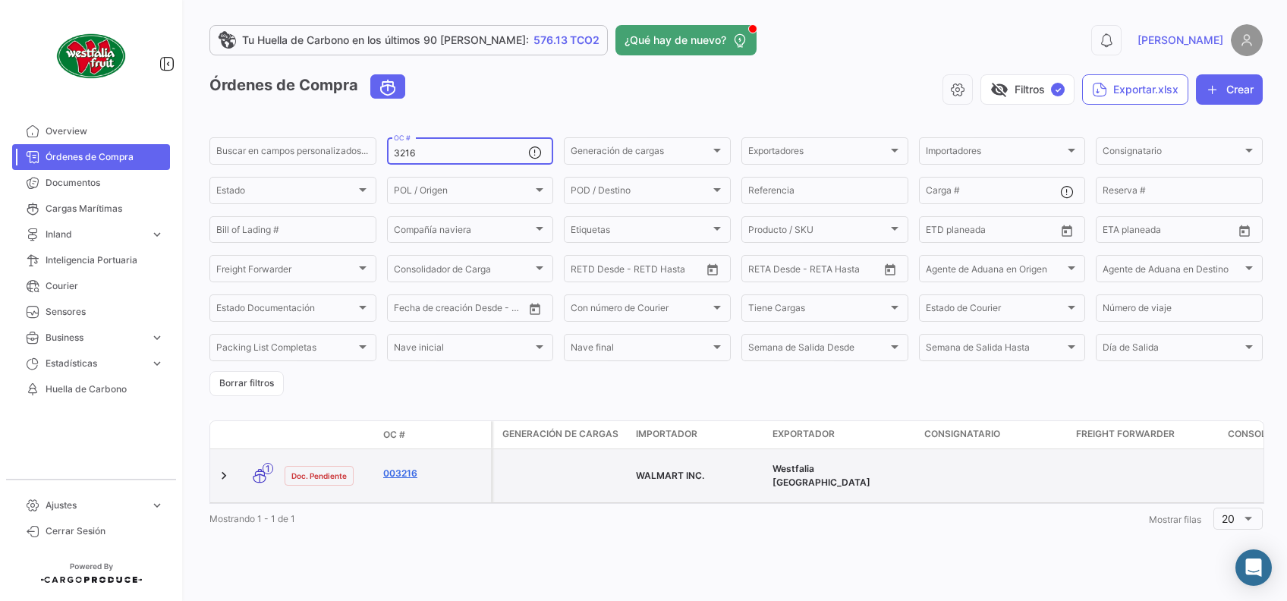
type input "3216"
click at [408, 470] on link "003216" at bounding box center [434, 474] width 102 height 14
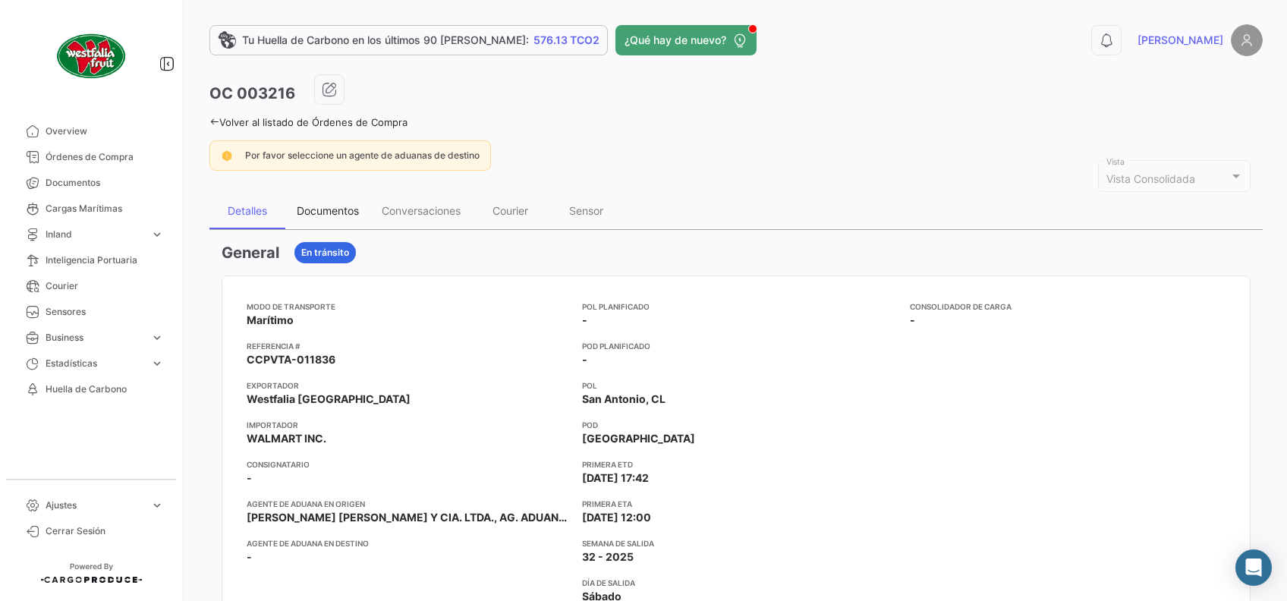
click at [347, 213] on div "Documentos" at bounding box center [328, 210] width 62 height 13
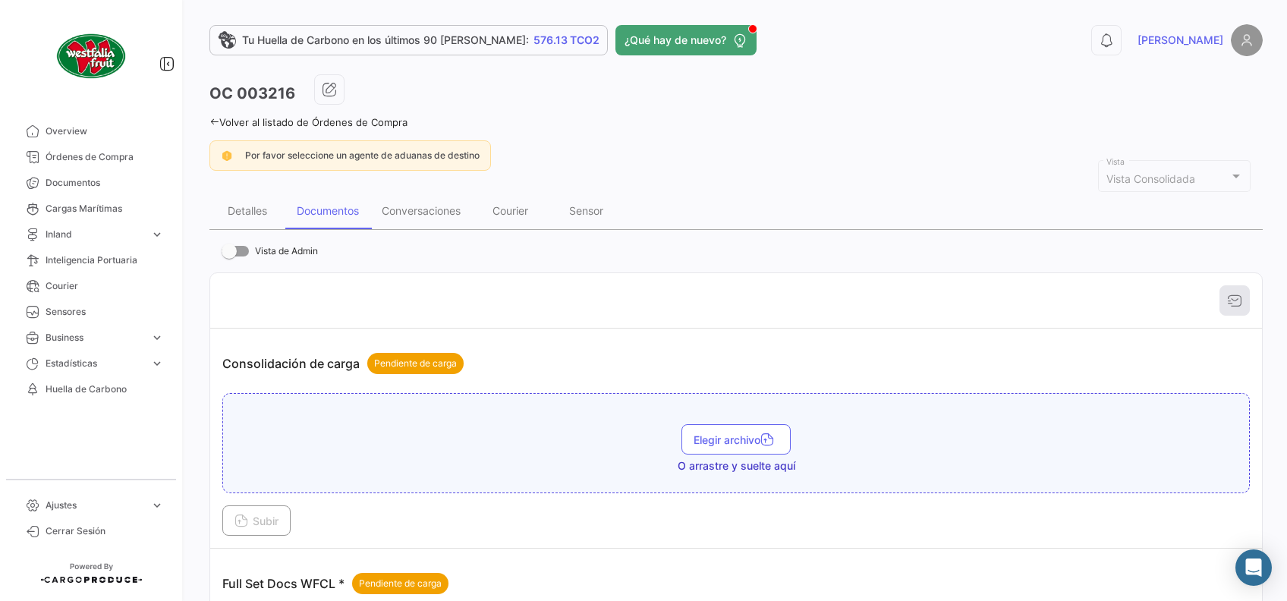
scroll to position [202, 0]
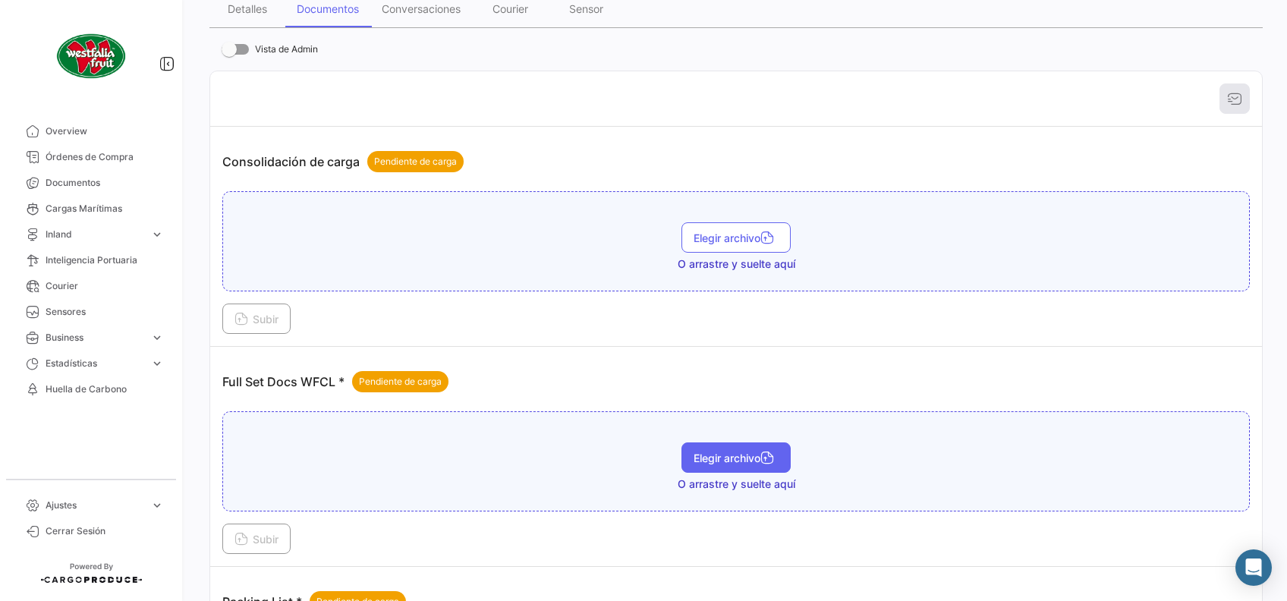
click at [751, 457] on span "Elegir archivo" at bounding box center [736, 458] width 85 height 13
click at [274, 535] on span "Subir" at bounding box center [257, 539] width 44 height 13
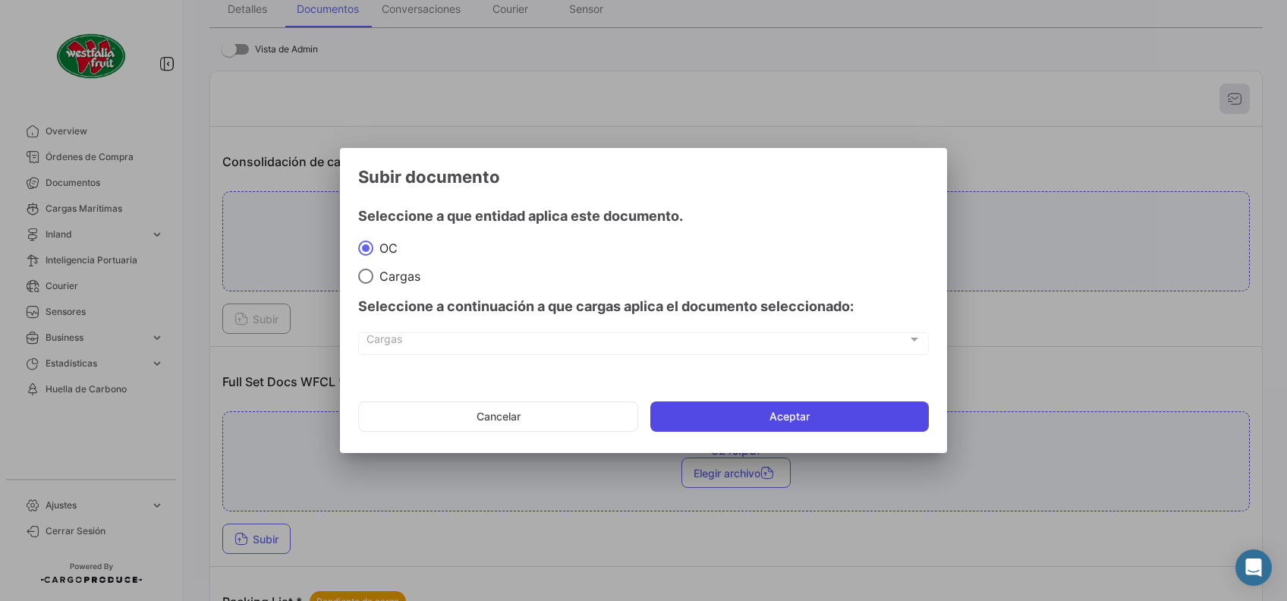
click at [723, 417] on button "Aceptar" at bounding box center [790, 417] width 279 height 30
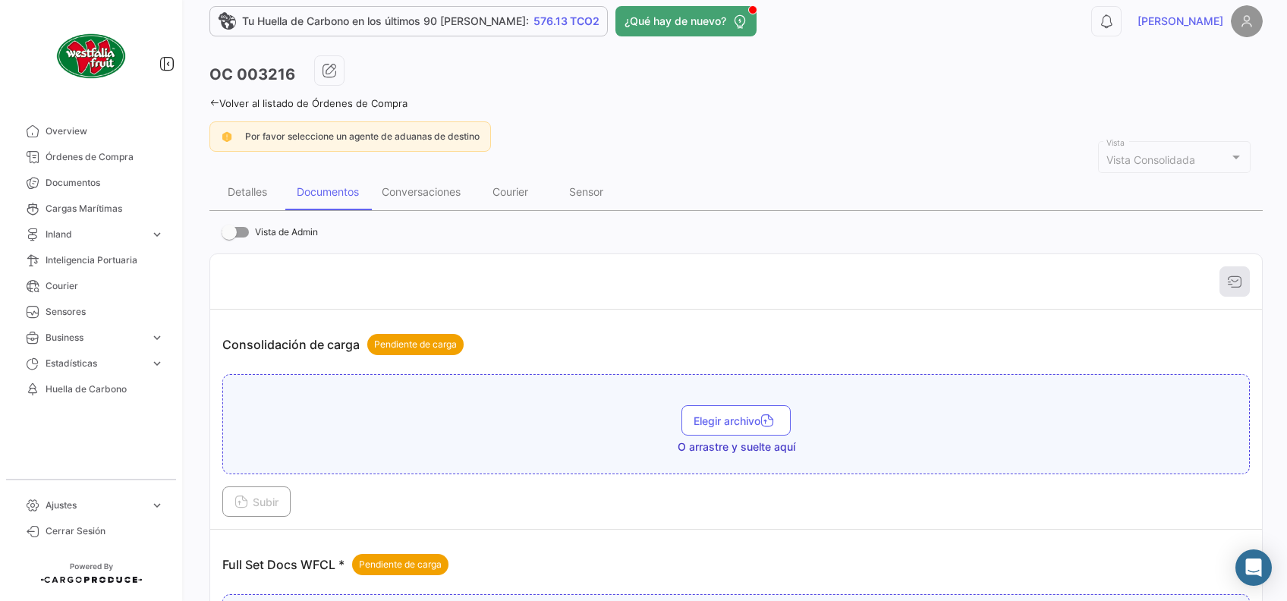
scroll to position [0, 0]
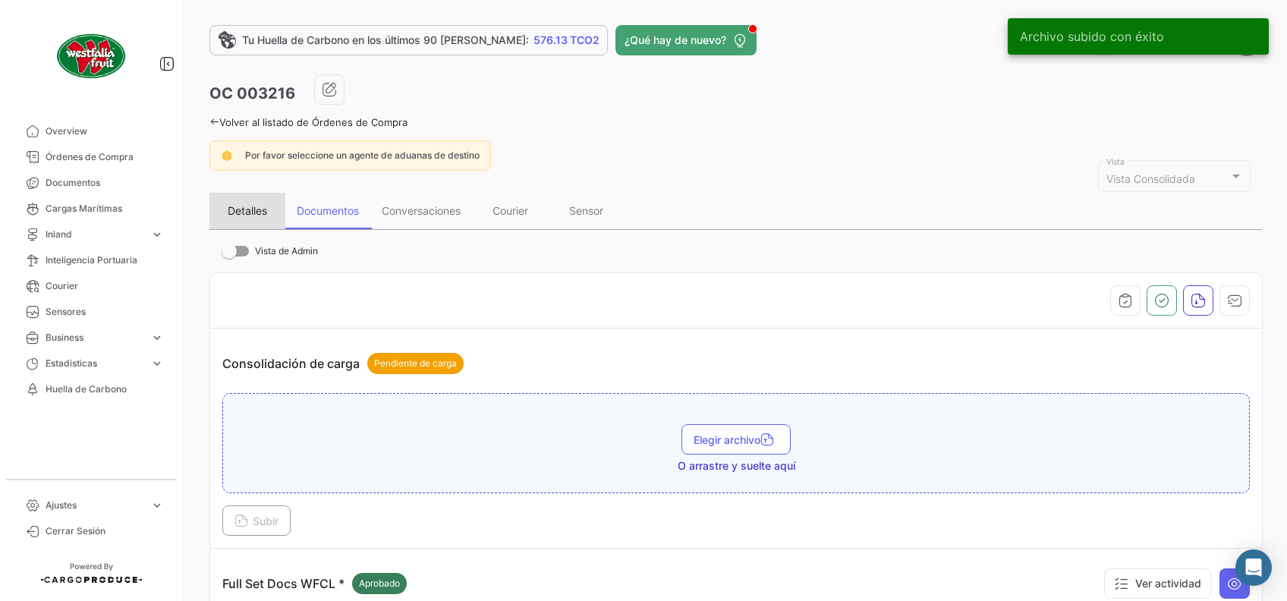
click at [243, 215] on div "Detalles" at bounding box center [247, 210] width 39 height 13
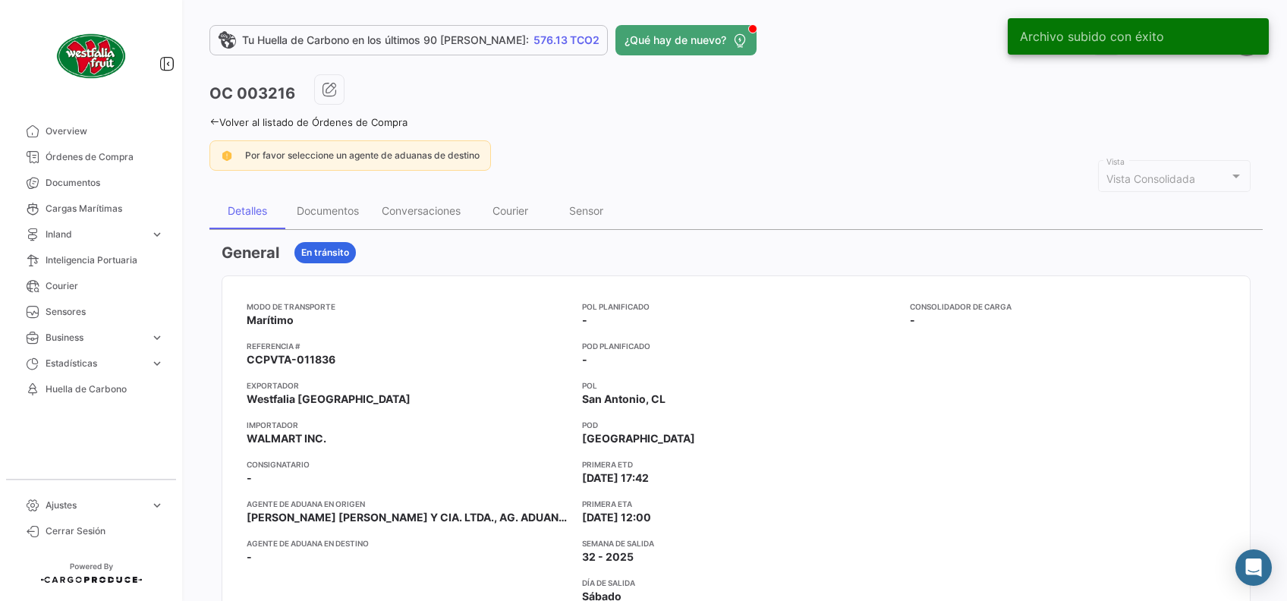
click at [211, 117] on icon at bounding box center [215, 122] width 10 height 10
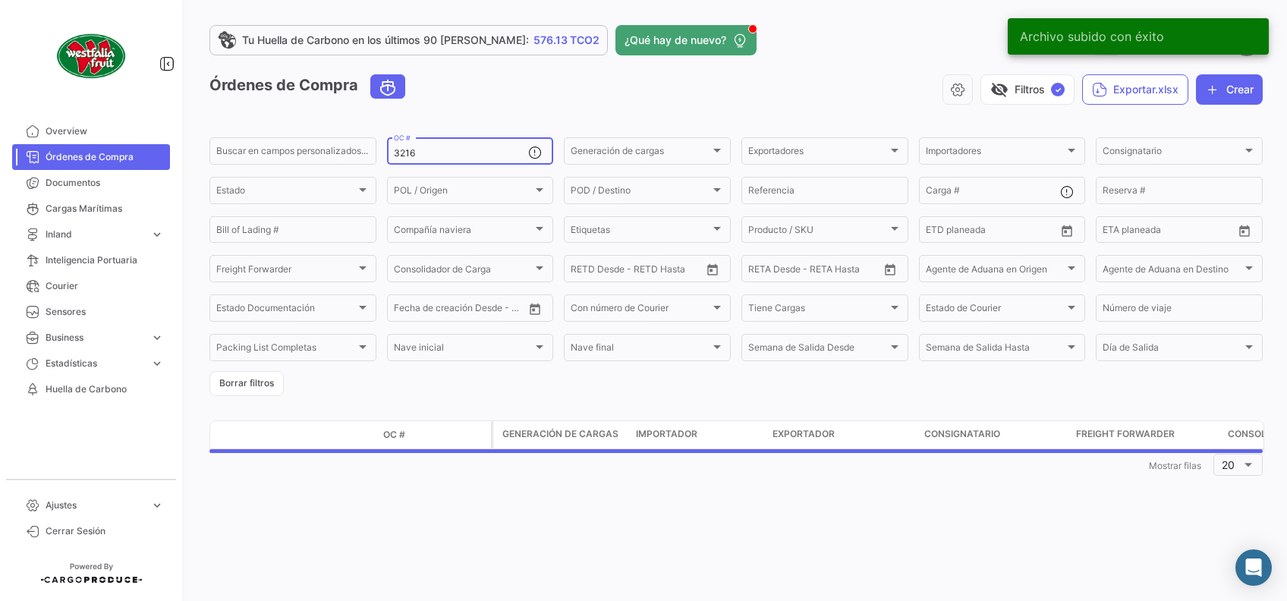
click at [428, 159] on input "3216" at bounding box center [461, 153] width 135 height 11
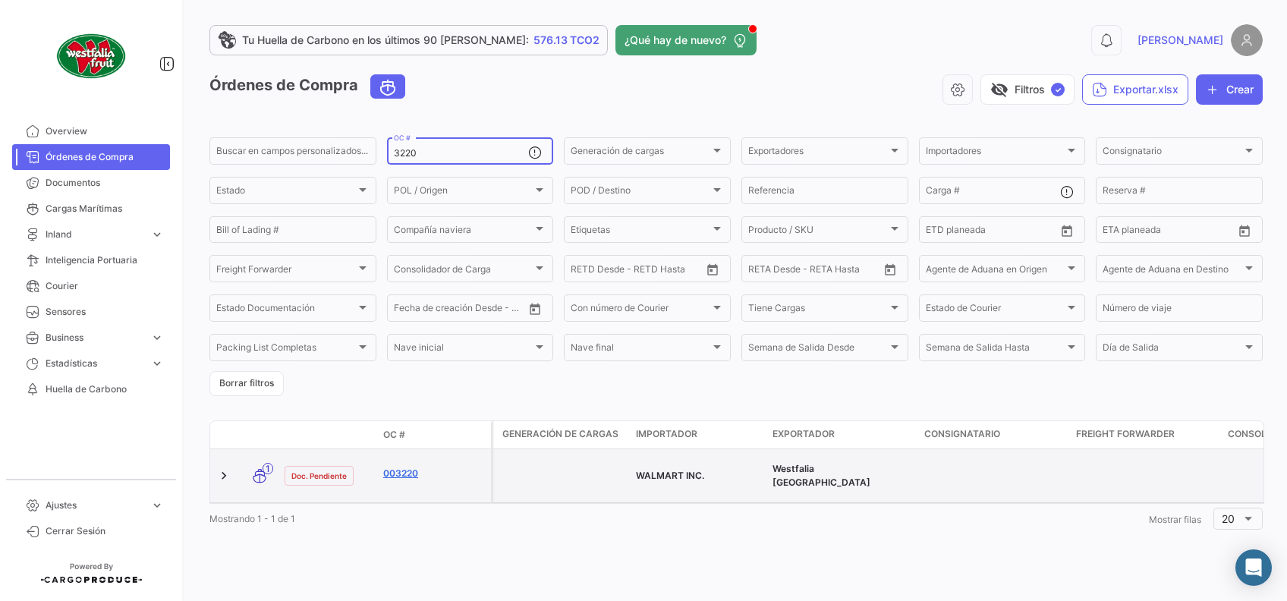
type input "3220"
click at [404, 470] on link "003220" at bounding box center [434, 474] width 102 height 14
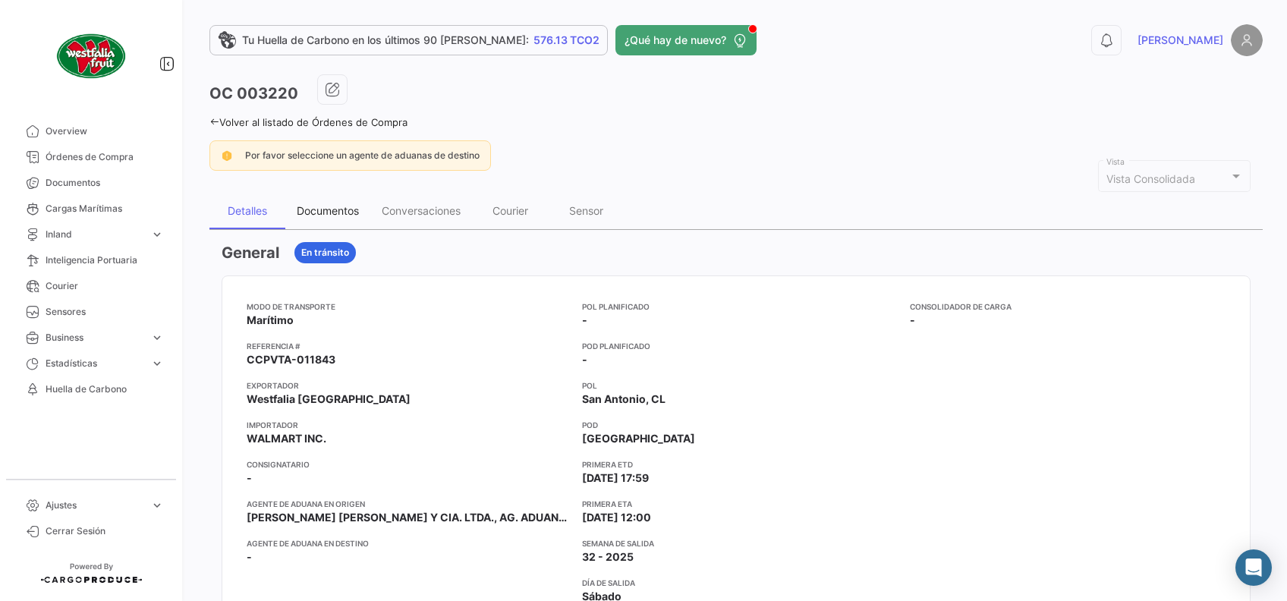
click at [329, 215] on div "Documentos" at bounding box center [328, 210] width 62 height 13
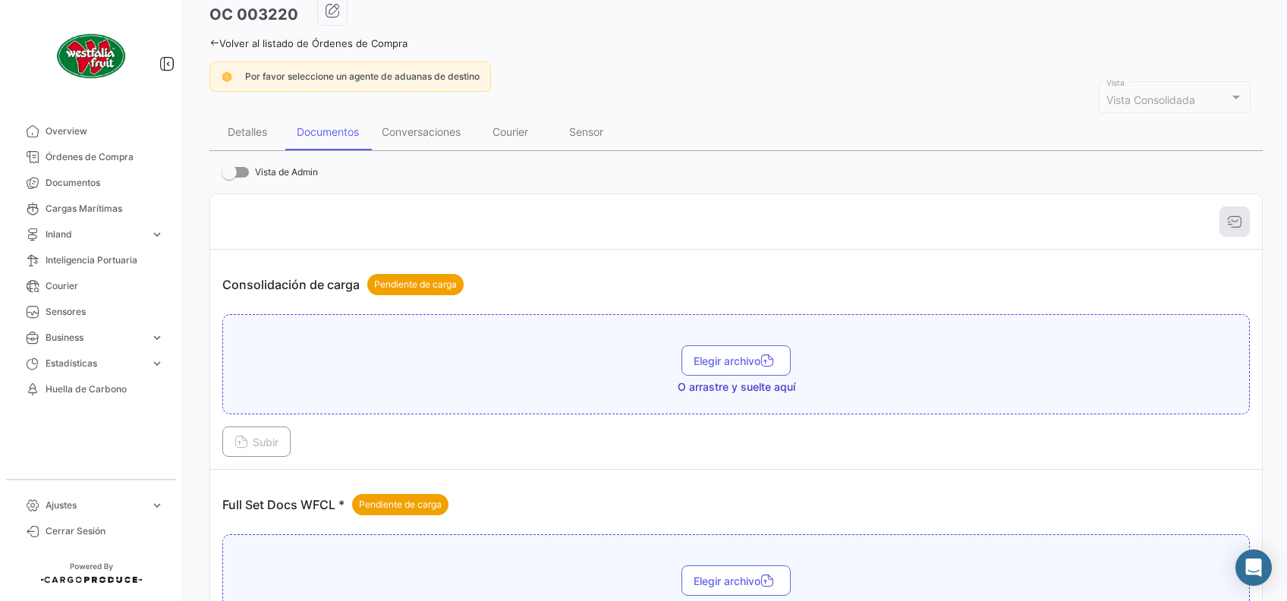
scroll to position [202, 0]
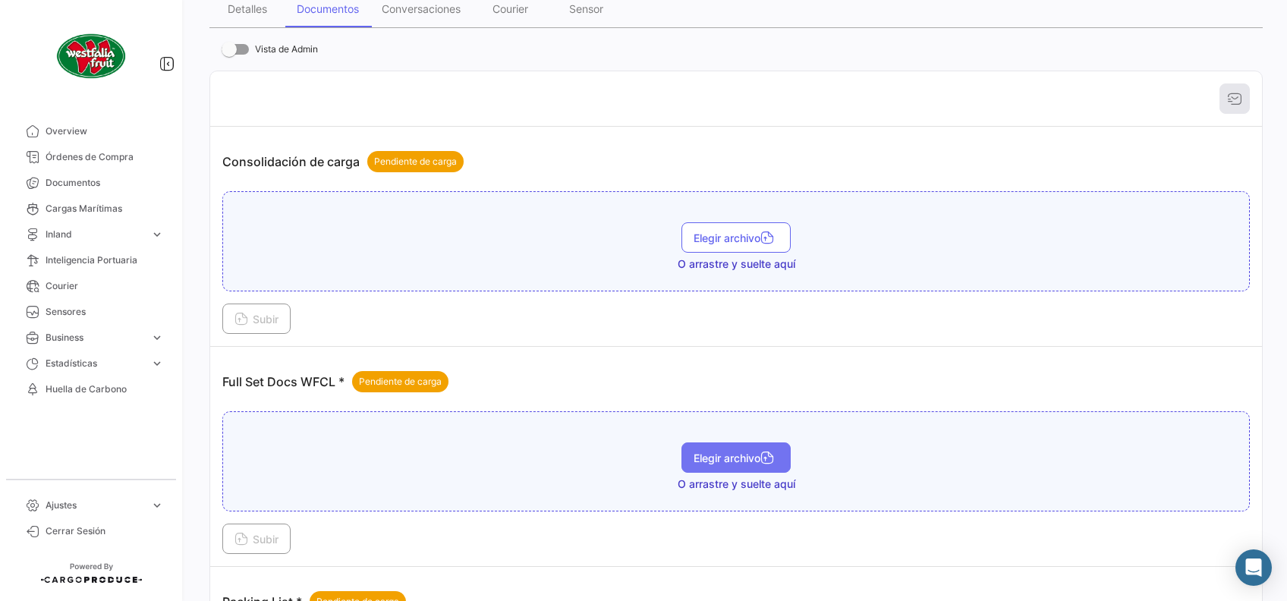
click at [720, 460] on span "Elegir archivo" at bounding box center [736, 458] width 85 height 13
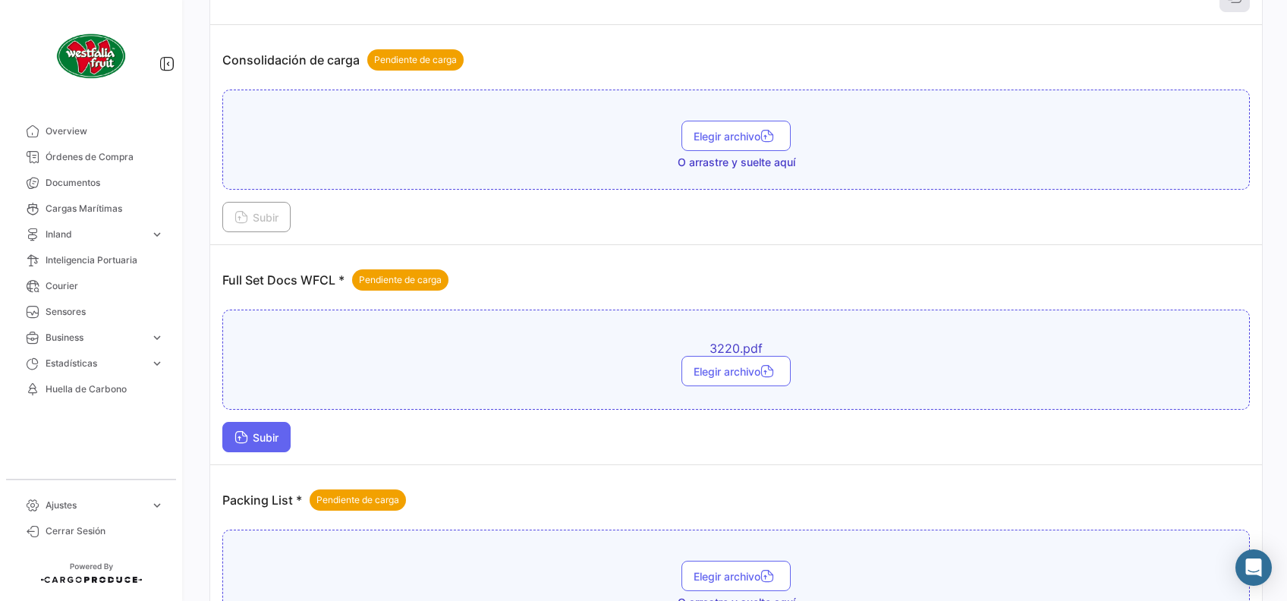
click at [275, 440] on span "Subir" at bounding box center [257, 437] width 44 height 13
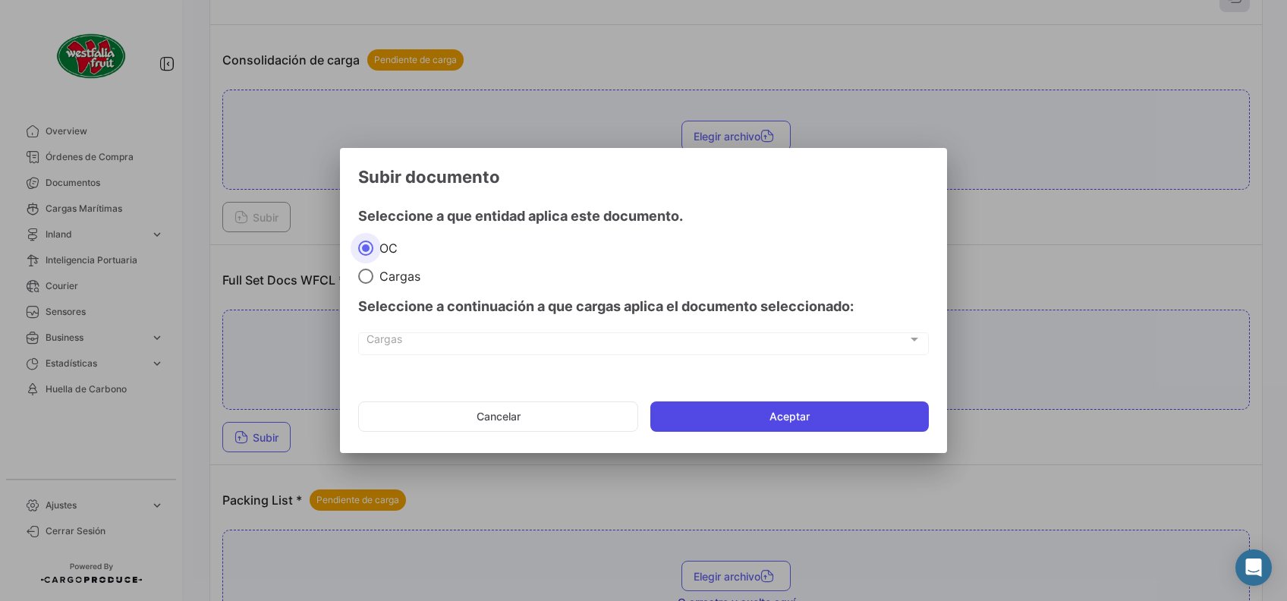
click at [753, 417] on button "Aceptar" at bounding box center [790, 417] width 279 height 30
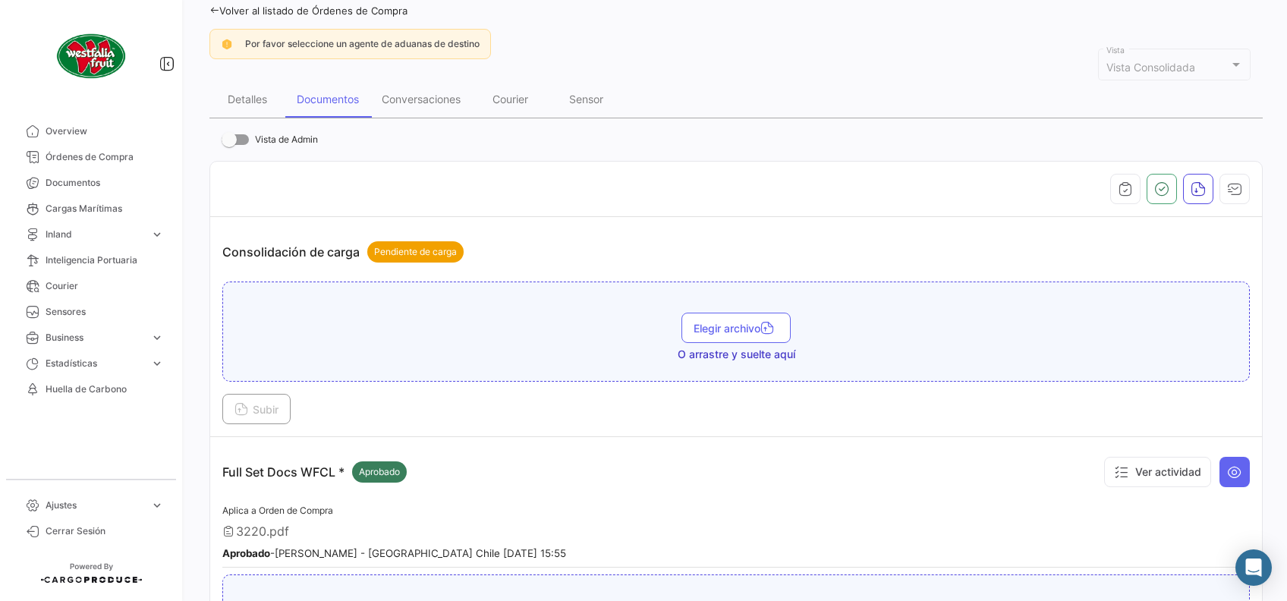
scroll to position [0, 0]
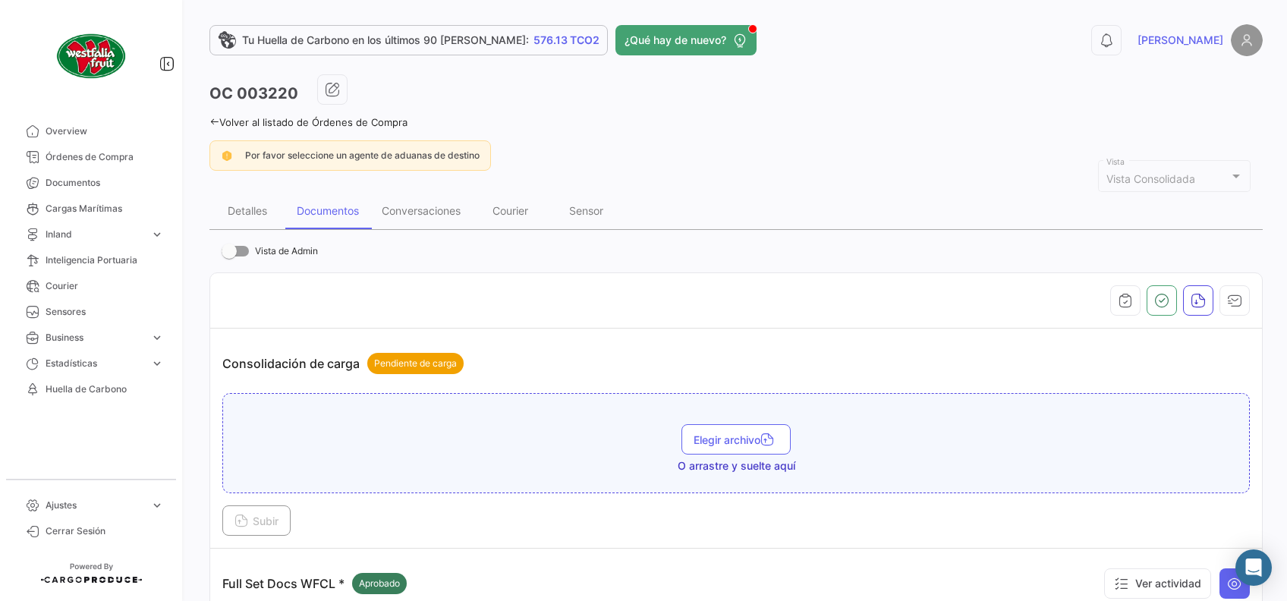
click at [215, 117] on icon at bounding box center [215, 122] width 10 height 10
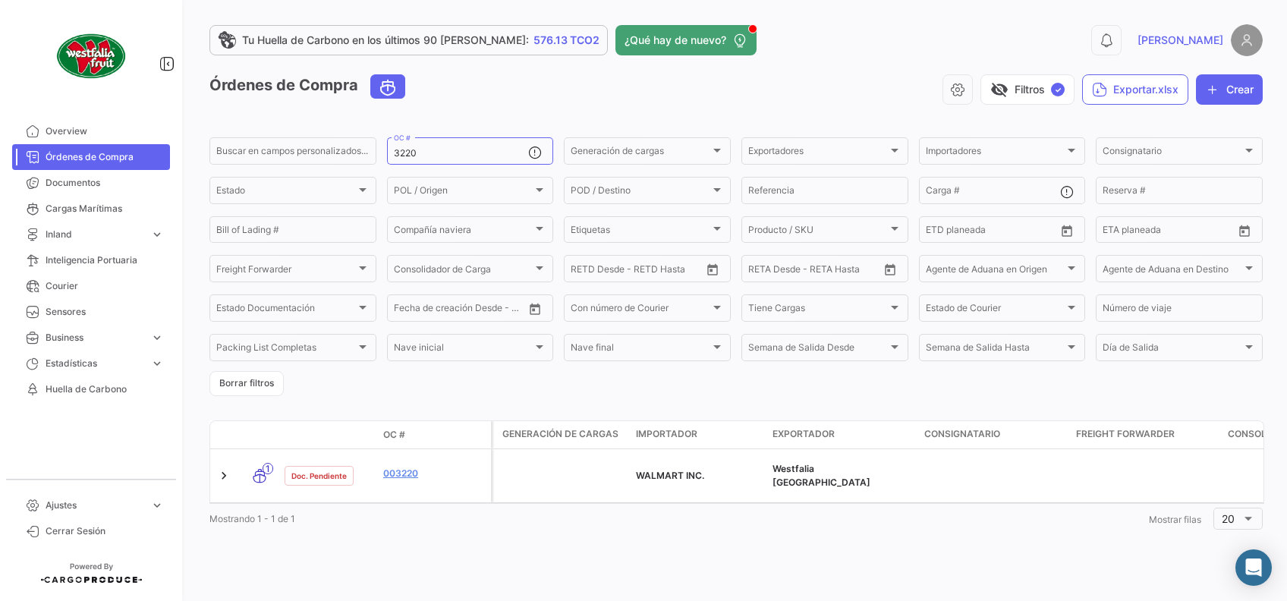
click at [928, 52] on div "0 [PERSON_NAME]" at bounding box center [1026, 40] width 474 height 32
